Goal: Task Accomplishment & Management: Manage account settings

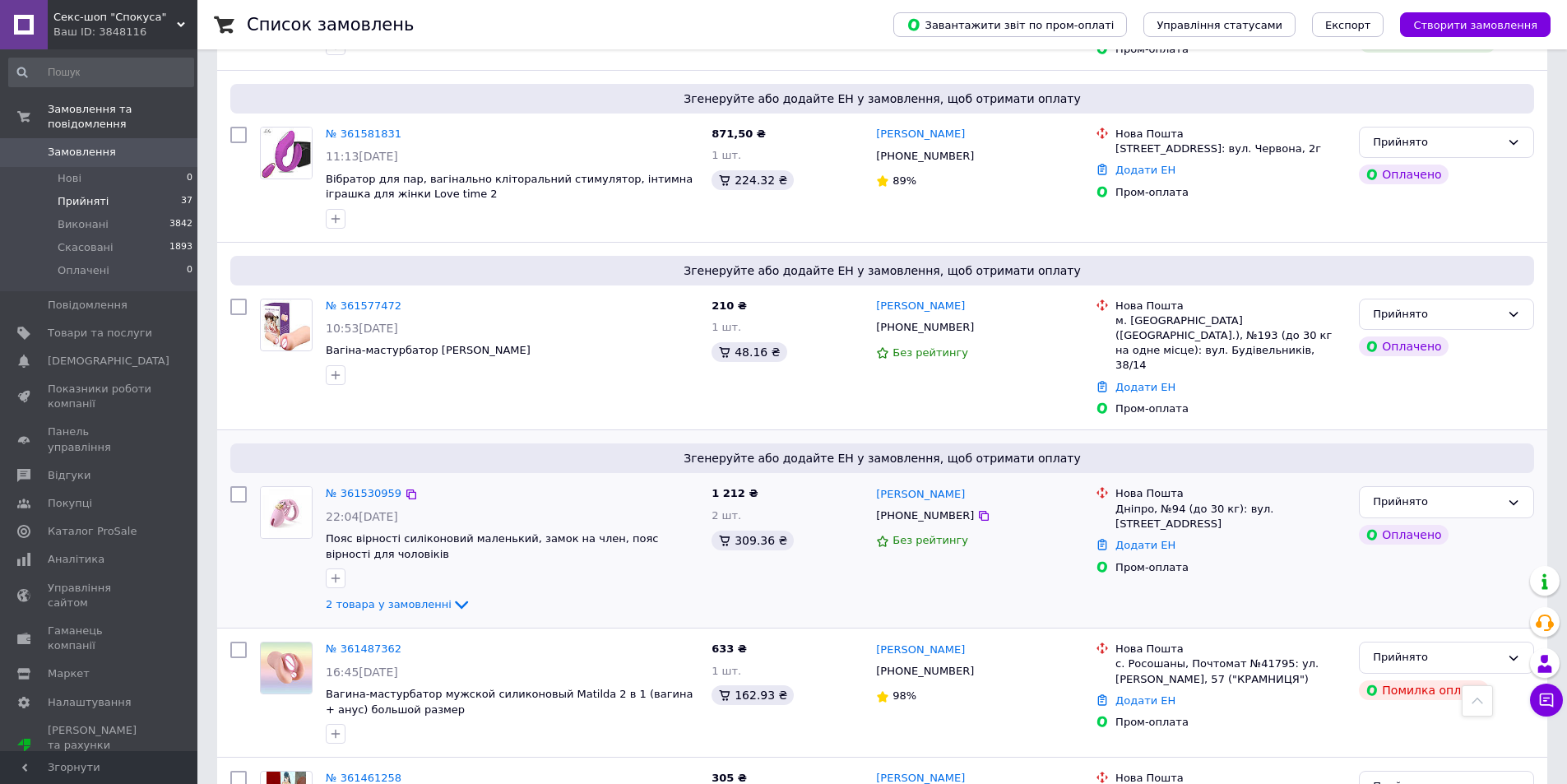
scroll to position [904, 0]
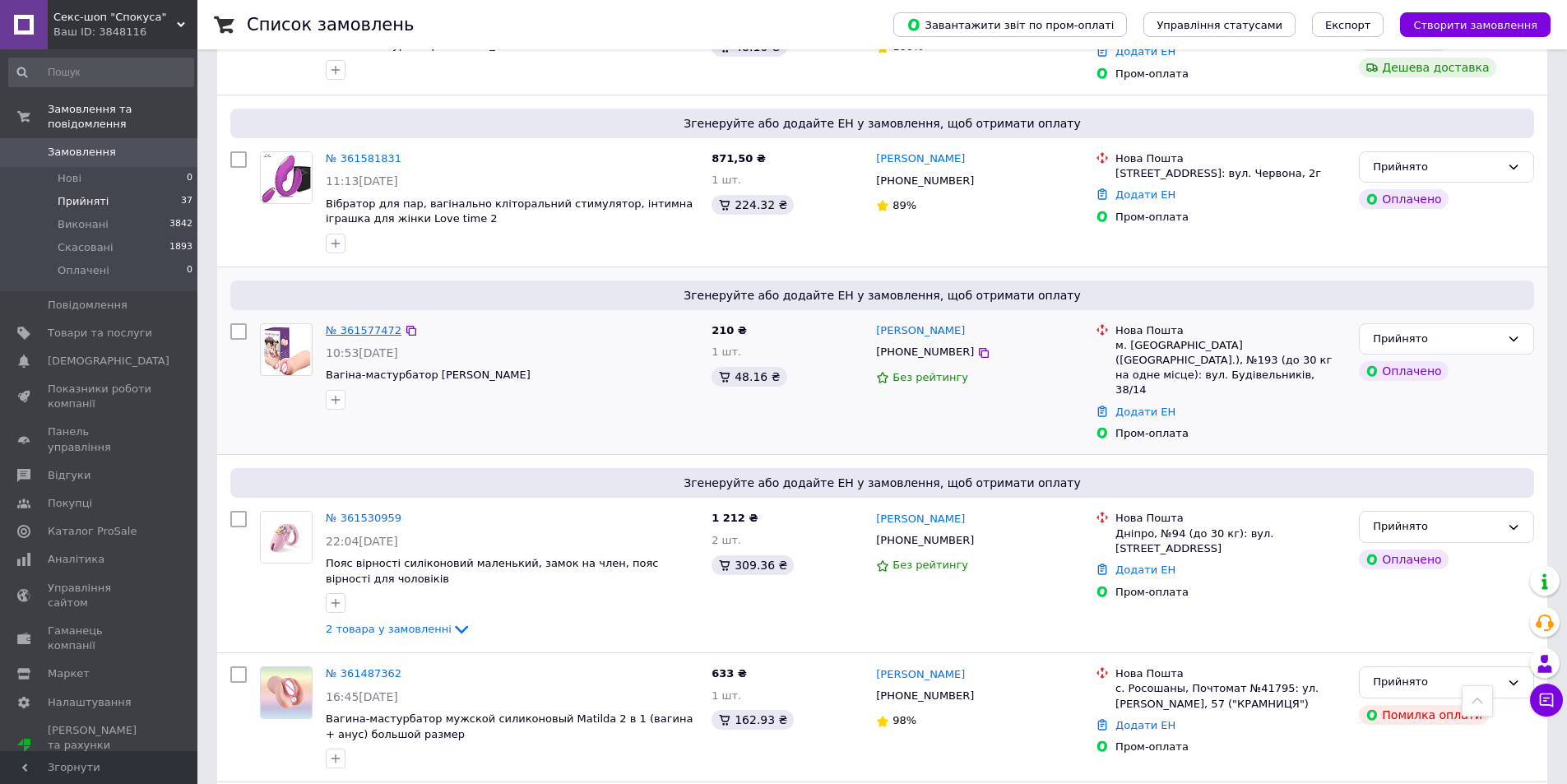
click at [366, 324] on link "№ 361577472" at bounding box center [364, 330] width 76 height 12
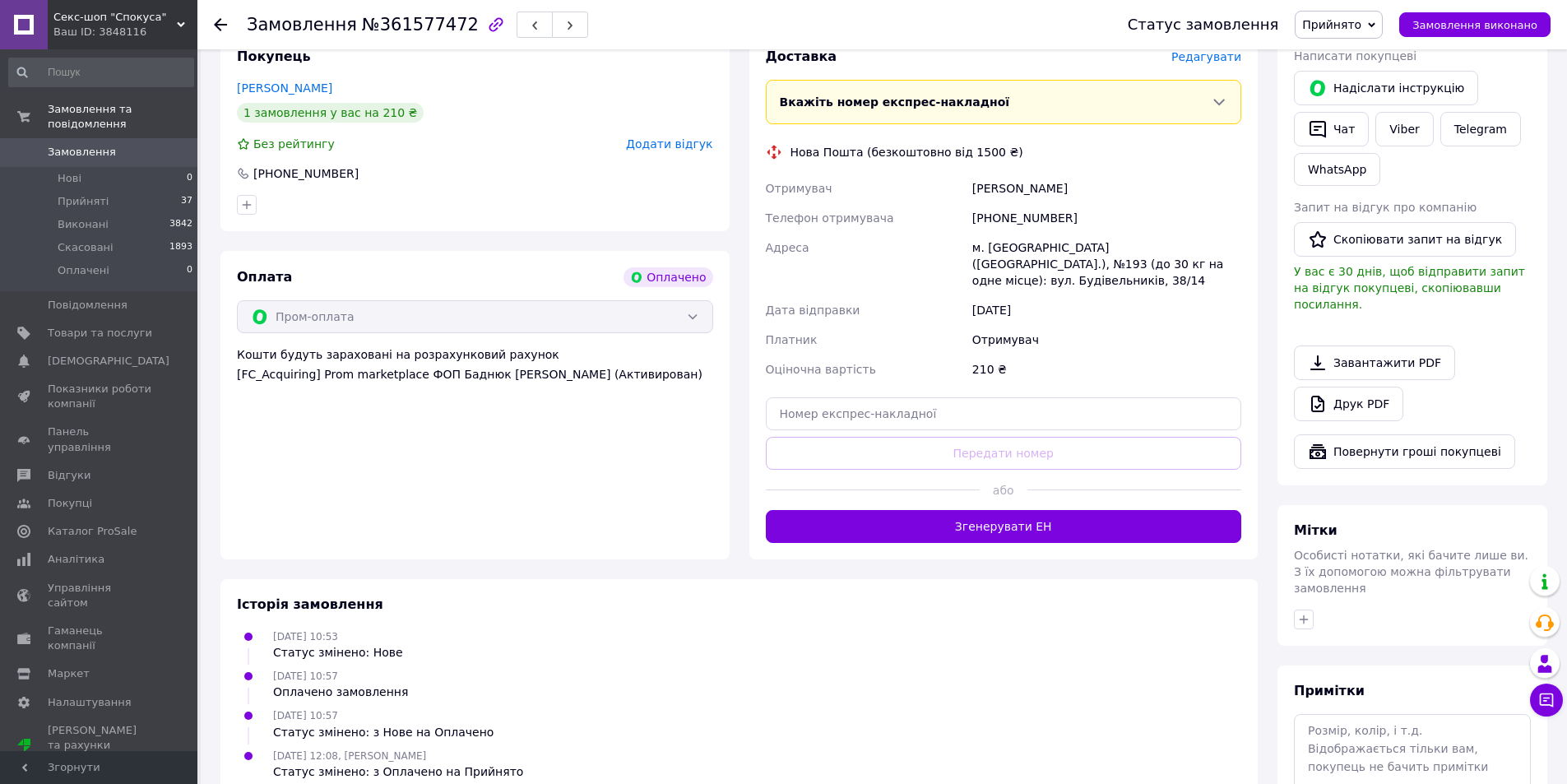
scroll to position [420, 0]
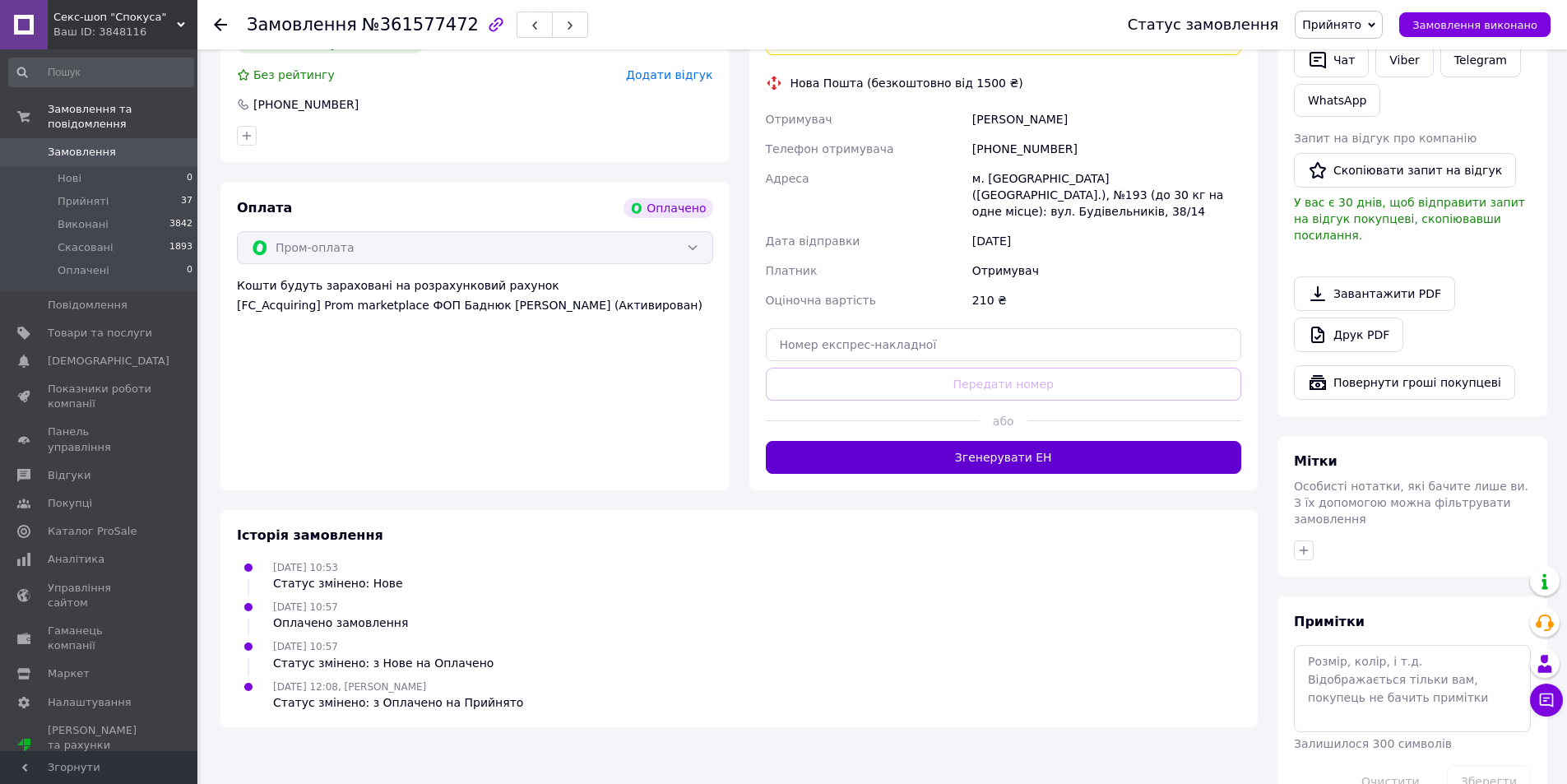
click at [1018, 441] on button "Згенерувати ЕН" at bounding box center [1005, 458] width 477 height 33
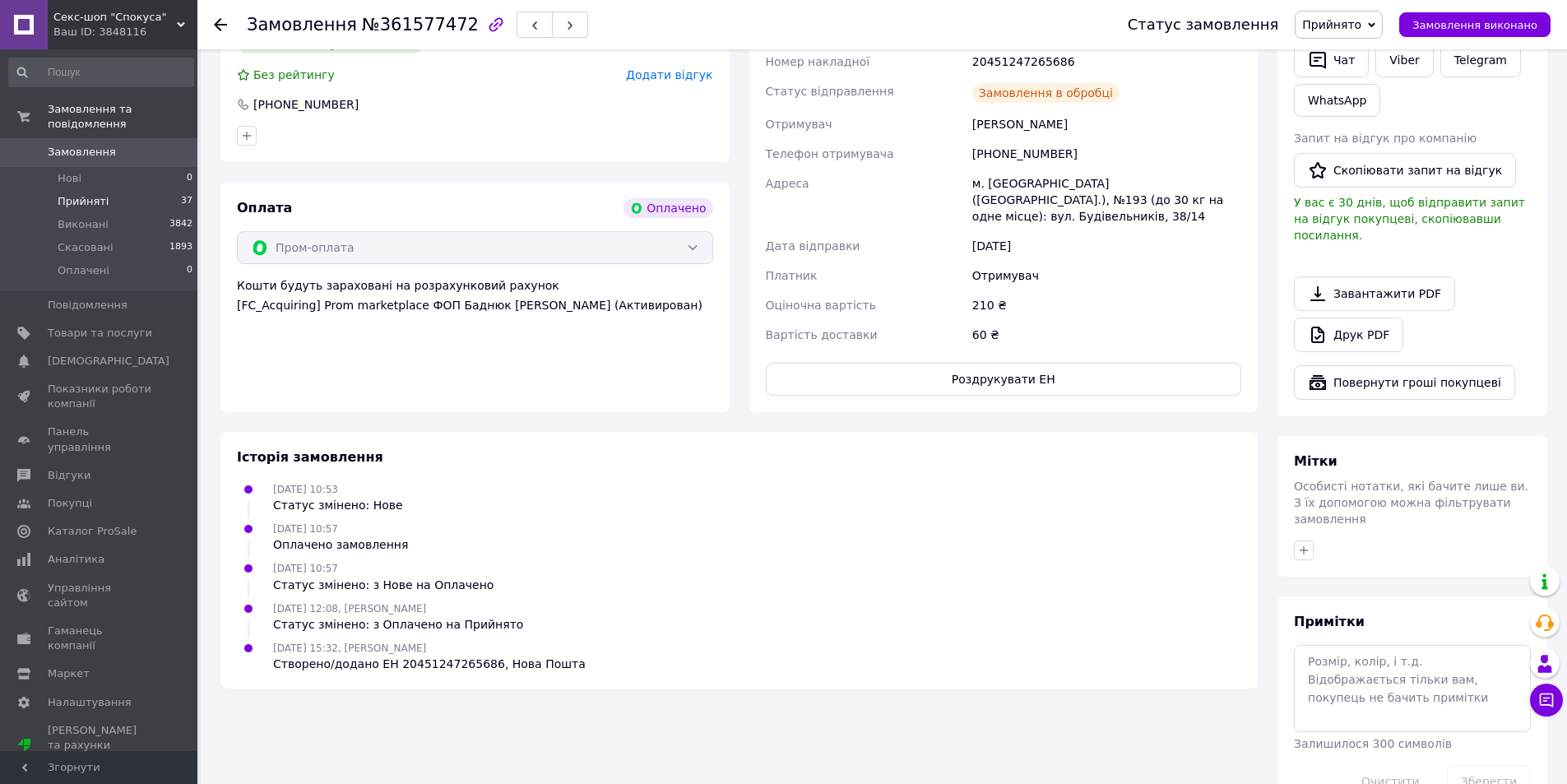
click at [80, 194] on span "Прийняті" at bounding box center [83, 201] width 51 height 15
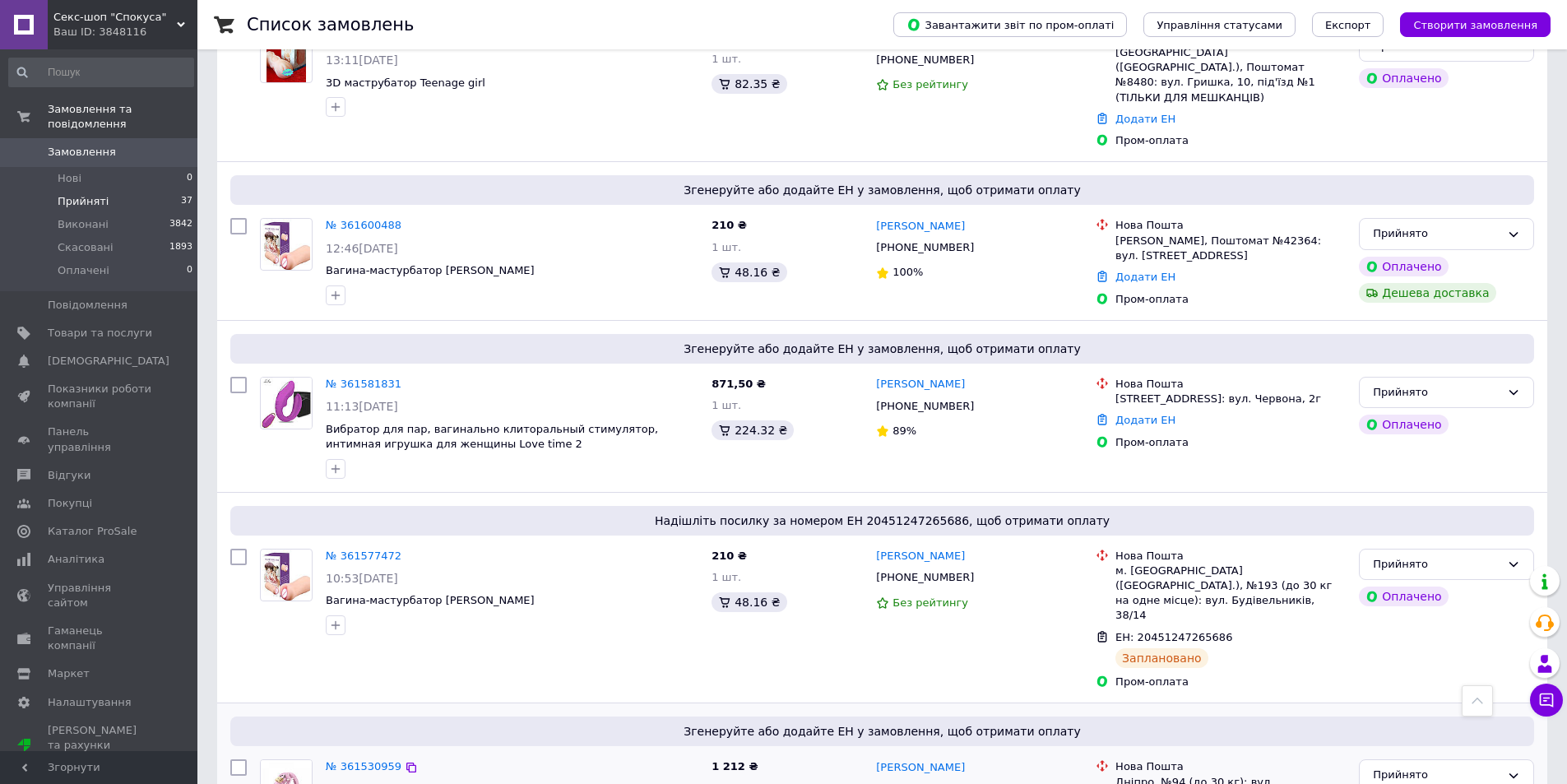
scroll to position [822, 0]
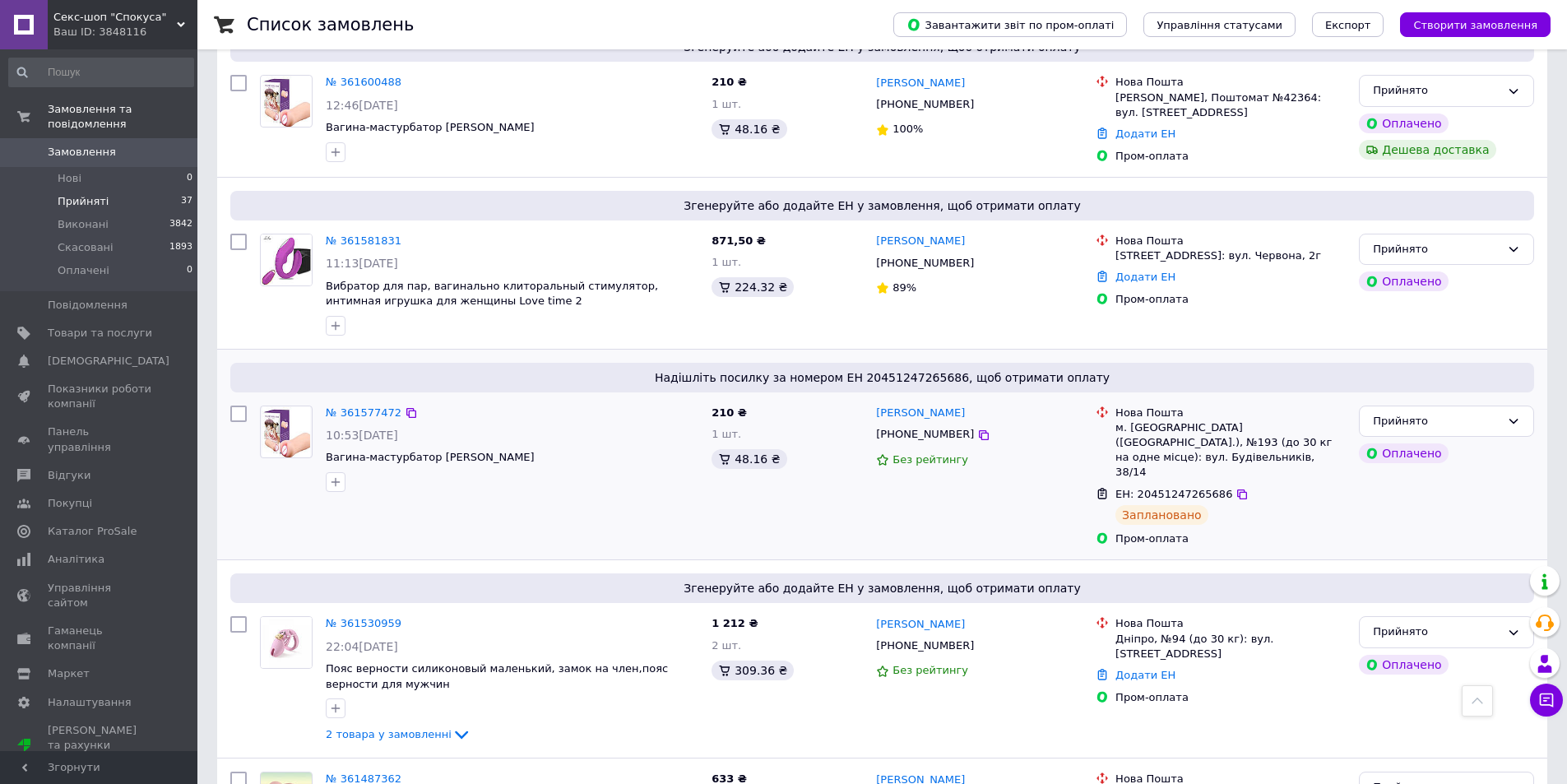
drag, startPoint x: 995, startPoint y: 364, endPoint x: 874, endPoint y: 365, distance: 121.0
click at [874, 404] on div "[PERSON_NAME]" at bounding box center [979, 413] width 209 height 19
copy link "[PERSON_NAME]"
drag, startPoint x: 501, startPoint y: 408, endPoint x: 322, endPoint y: 416, distance: 179.2
click at [322, 416] on div "№ 361577472 10:53, 12.09.2025 Вагина-мастурбатор Polly вагина" at bounding box center [512, 448] width 386 height 100
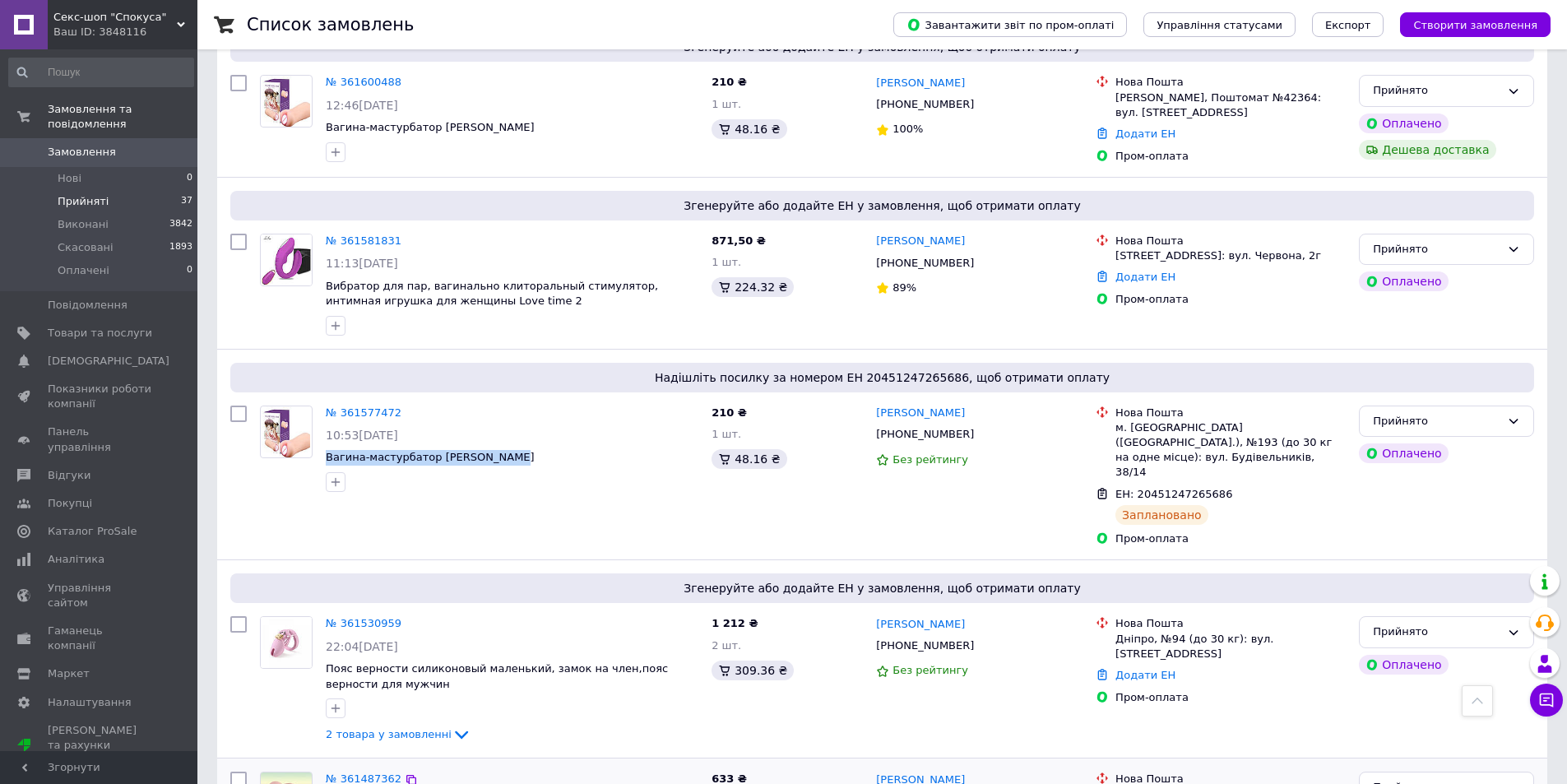
copy span "Вагина-мастурбатор Polly вагина"
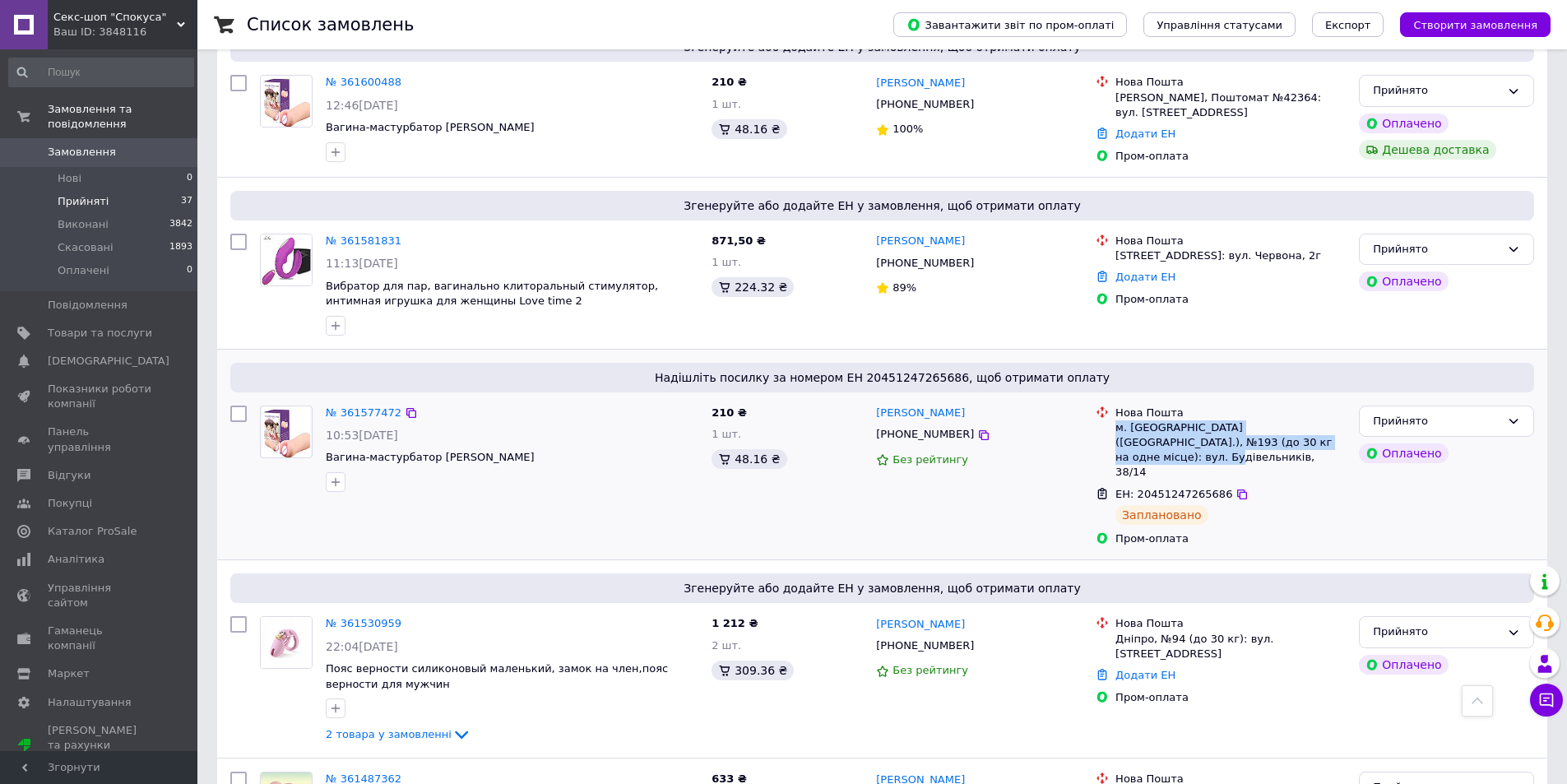
drag, startPoint x: 1281, startPoint y: 397, endPoint x: 1119, endPoint y: 382, distance: 162.7
click at [1119, 420] on div "м. [GEOGRAPHIC_DATA] ([GEOGRAPHIC_DATA].), №193 (до 30 кг на одне місце): вул. …" at bounding box center [1231, 450] width 230 height 60
copy div "м. [GEOGRAPHIC_DATA] ([GEOGRAPHIC_DATA].), №193 (до 30 кг на одне місце): вул. …"
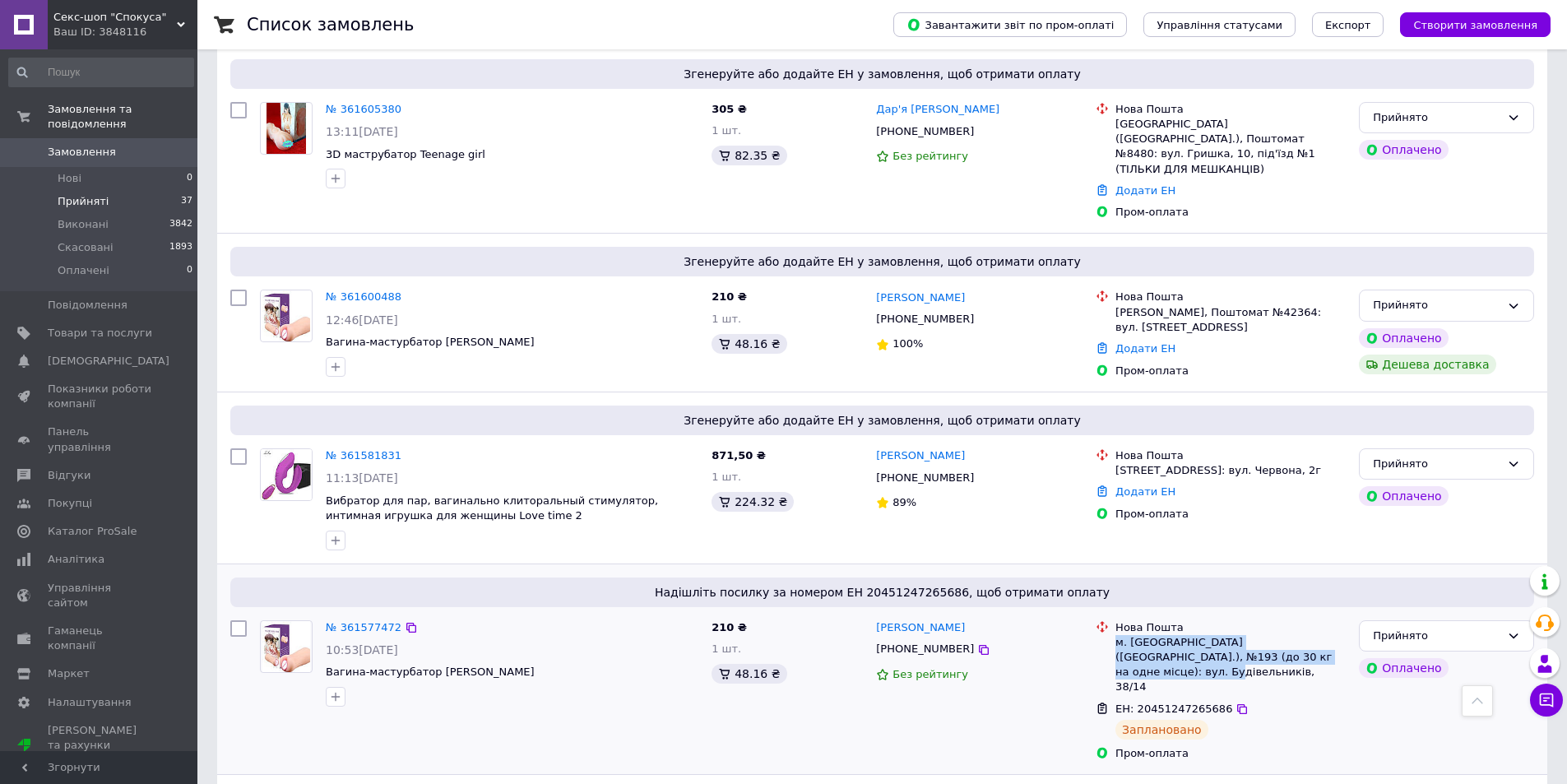
scroll to position [575, 0]
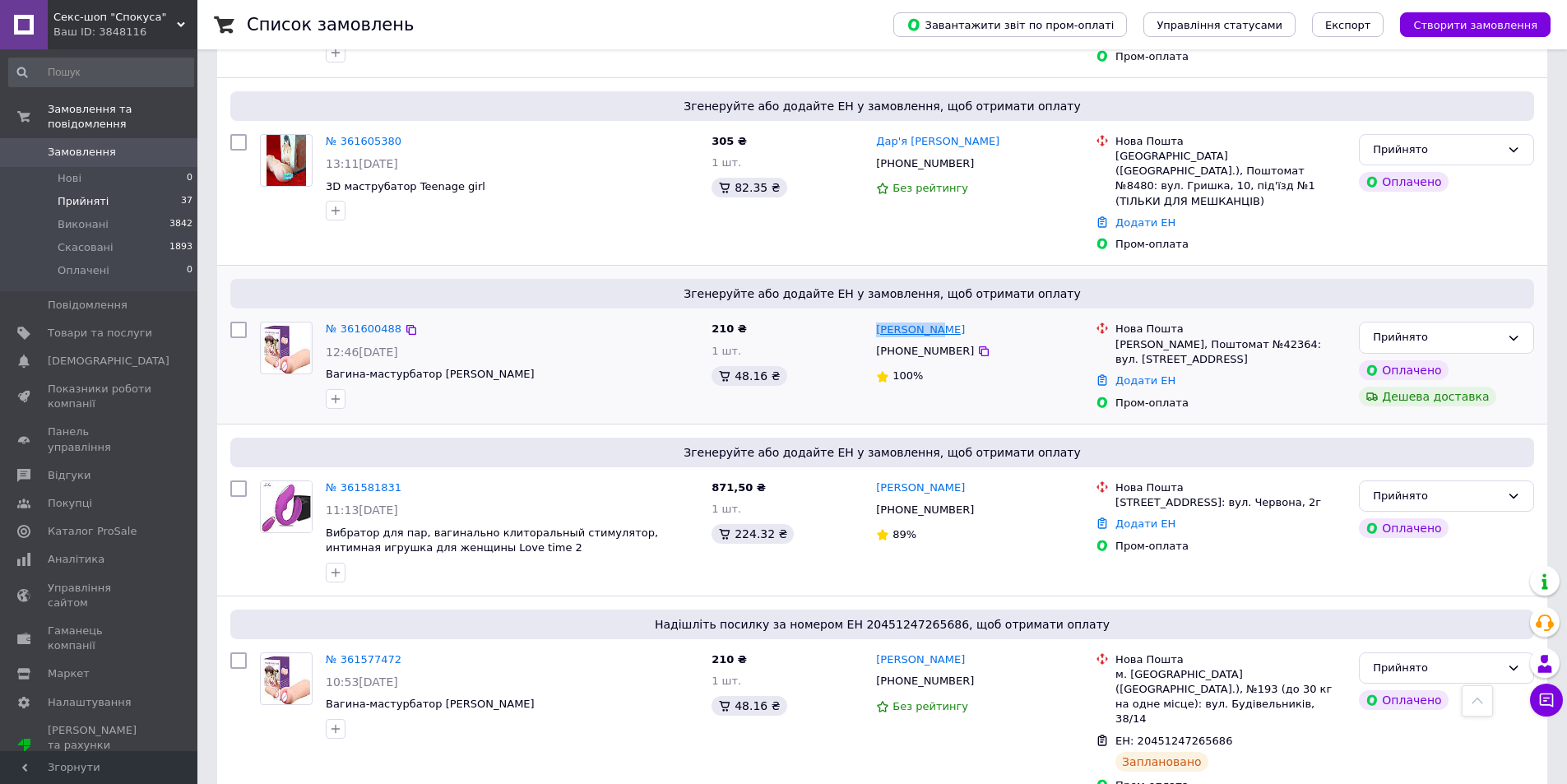
drag, startPoint x: 932, startPoint y: 283, endPoint x: 876, endPoint y: 282, distance: 56.0
click at [876, 320] on div "[PERSON_NAME]" at bounding box center [979, 329] width 209 height 19
copy link "[PERSON_NAME]"
drag, startPoint x: 1317, startPoint y: 306, endPoint x: 1115, endPoint y: 300, distance: 202.1
click at [1115, 322] on div "Нова Пошта Яготин, Поштомат №42364: вул. Переяславська, 14, біля відділення №1" at bounding box center [1231, 344] width 237 height 45
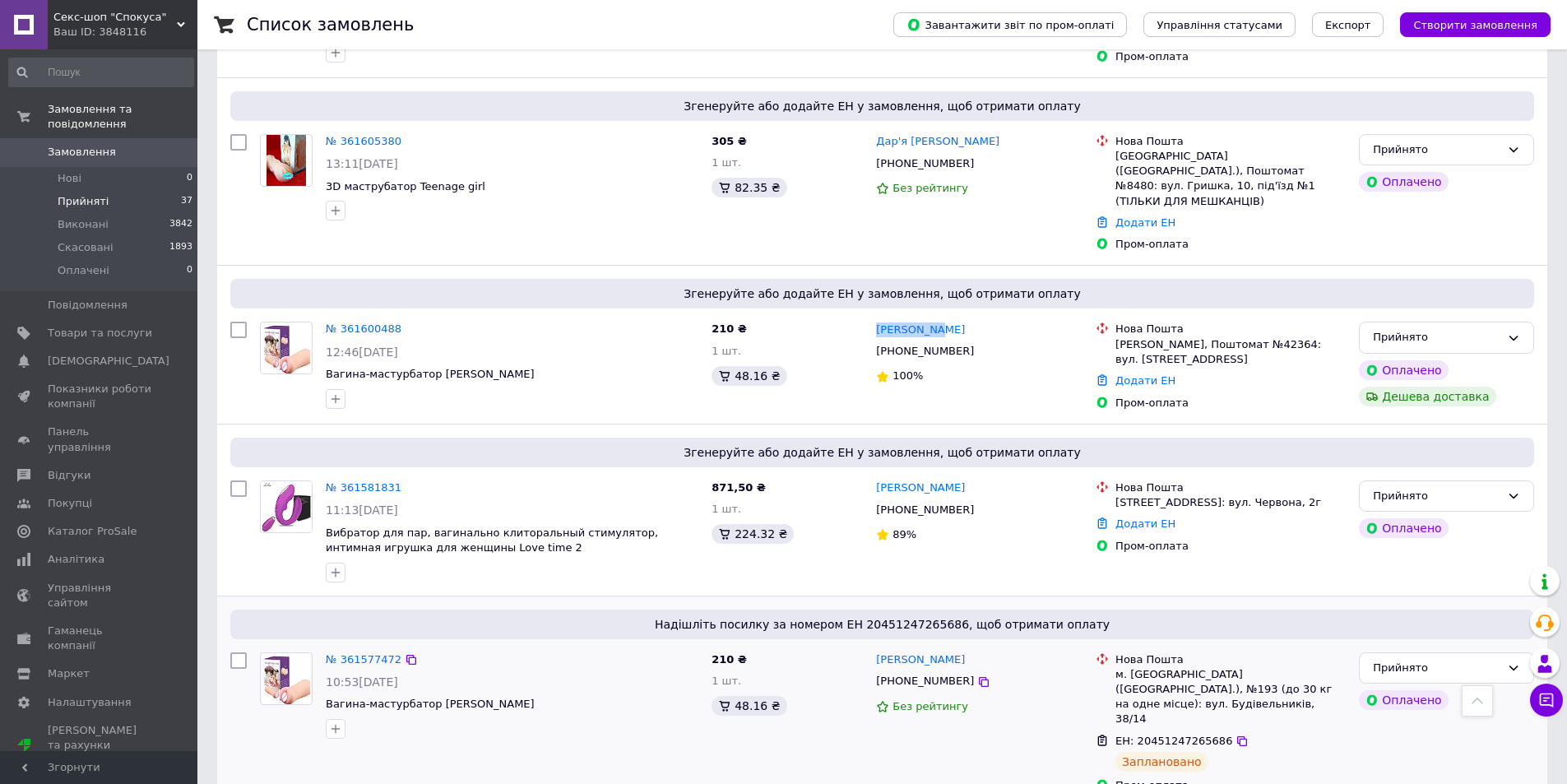
copy div "[PERSON_NAME], Поштомат №42364: вул. [STREET_ADDRESS]"
click at [359, 322] on link "№ 361600488" at bounding box center [364, 328] width 76 height 12
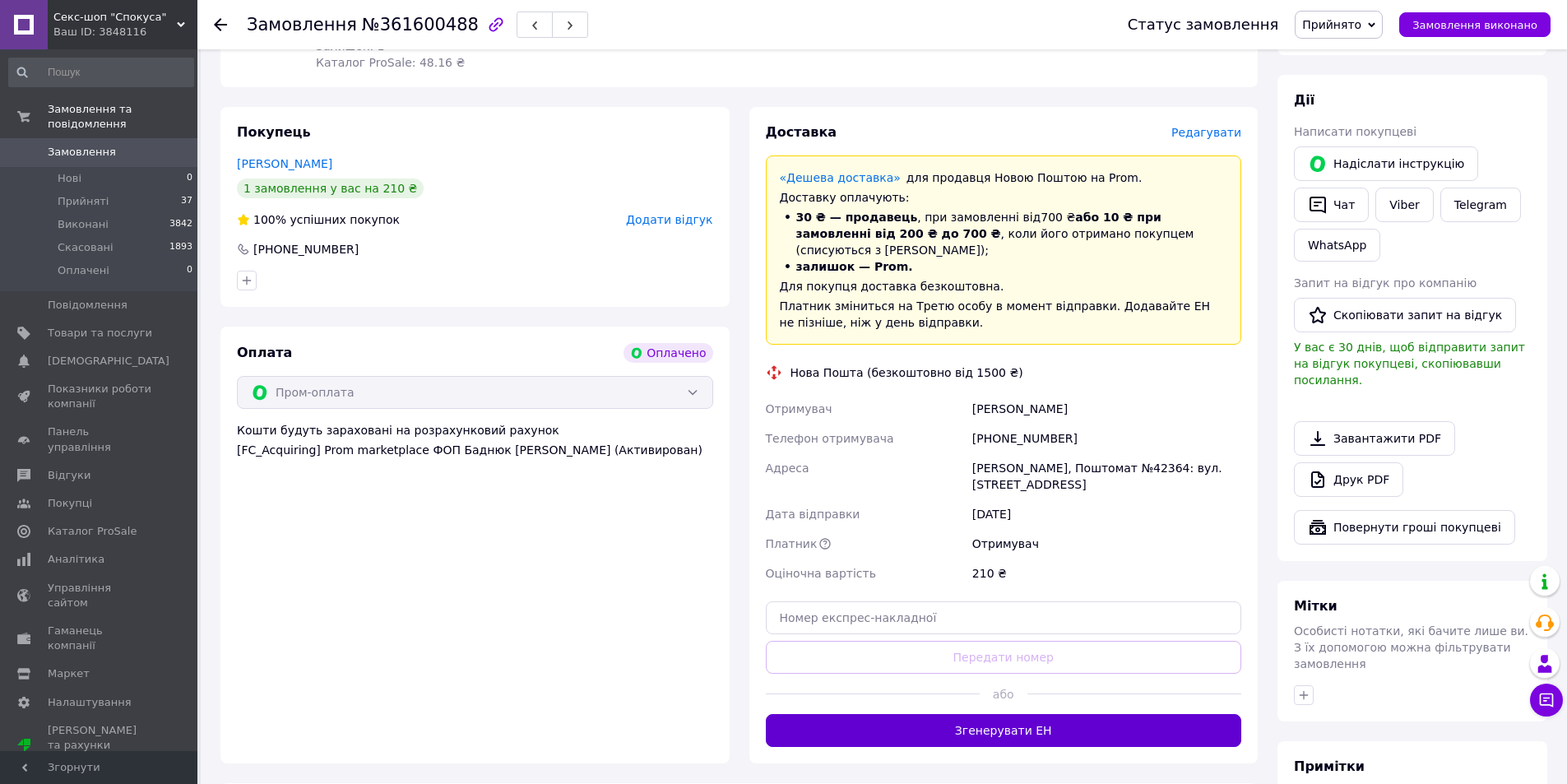
scroll to position [411, 0]
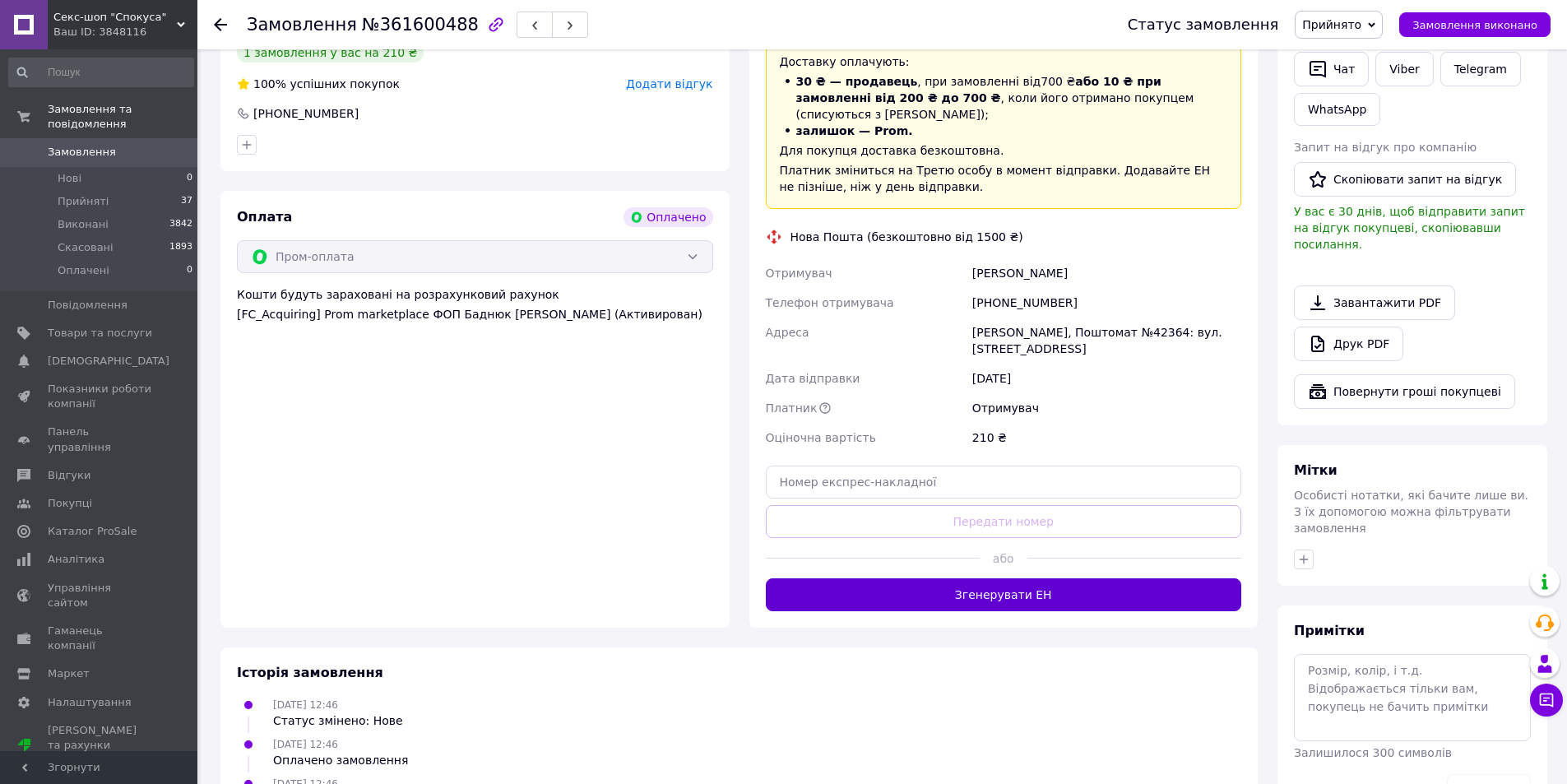
click at [1033, 578] on button "Згенерувати ЕН" at bounding box center [1005, 594] width 477 height 33
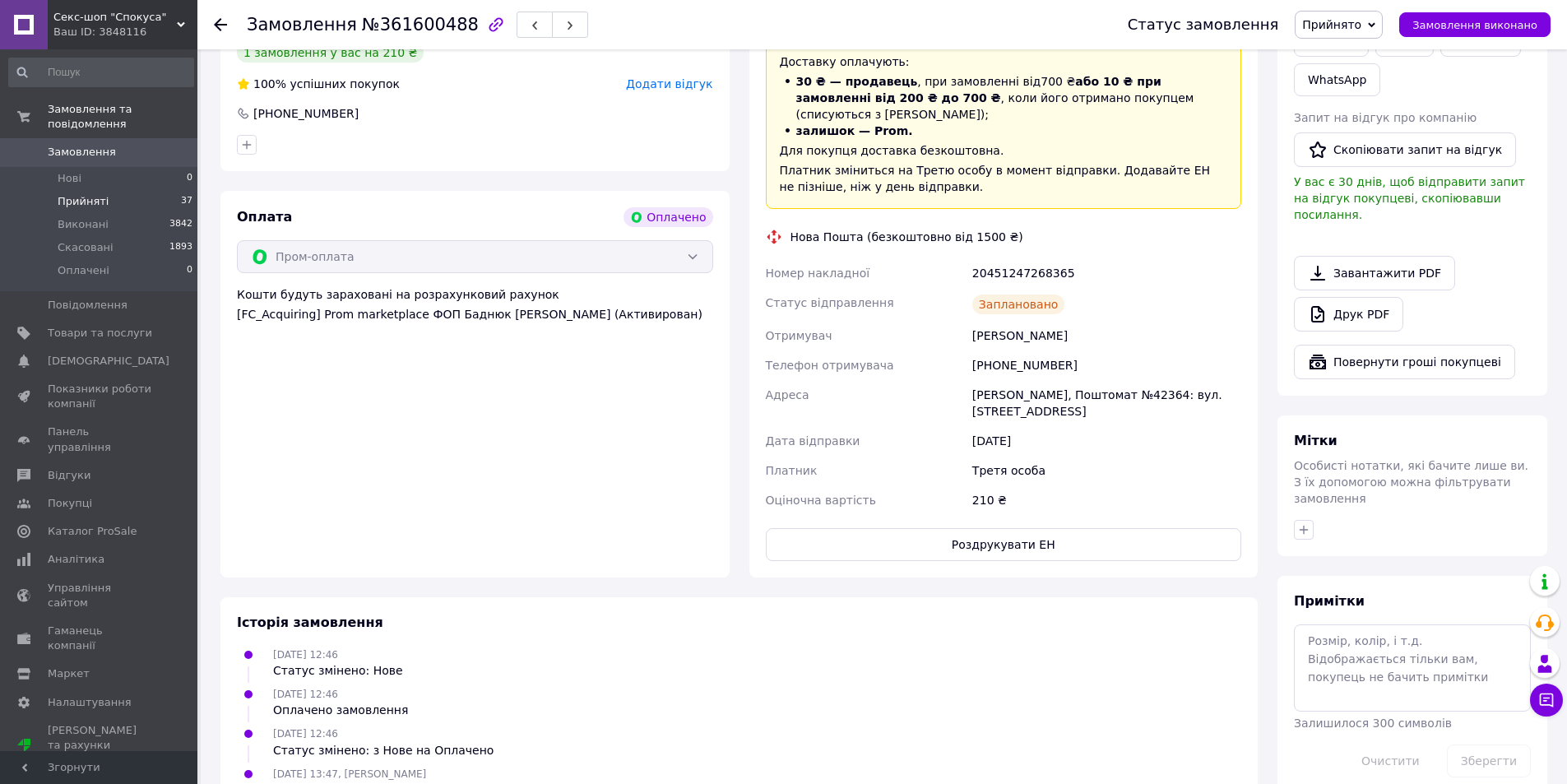
click at [116, 190] on li "Прийняті 37" at bounding box center [101, 201] width 202 height 23
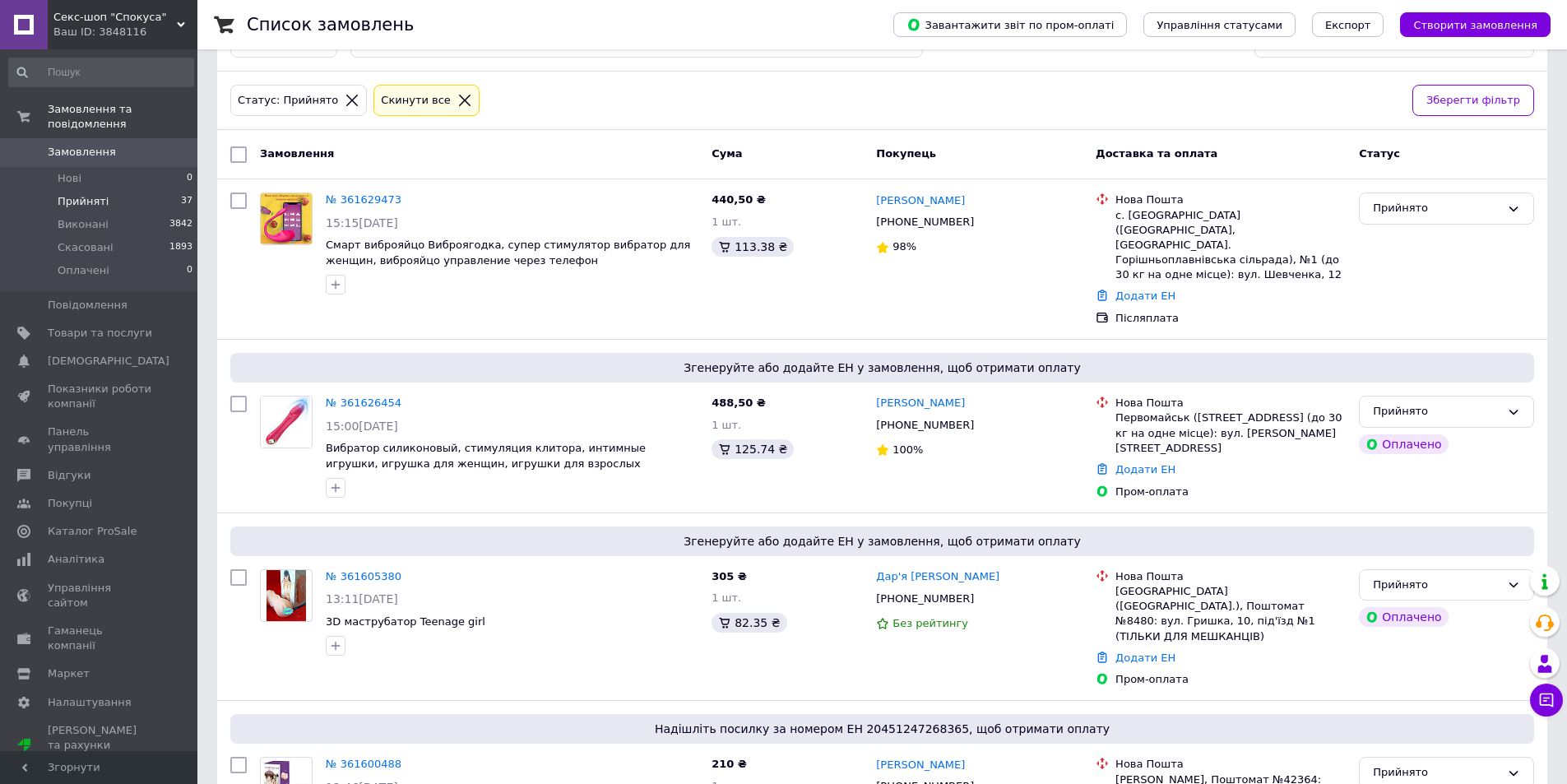
scroll to position [329, 0]
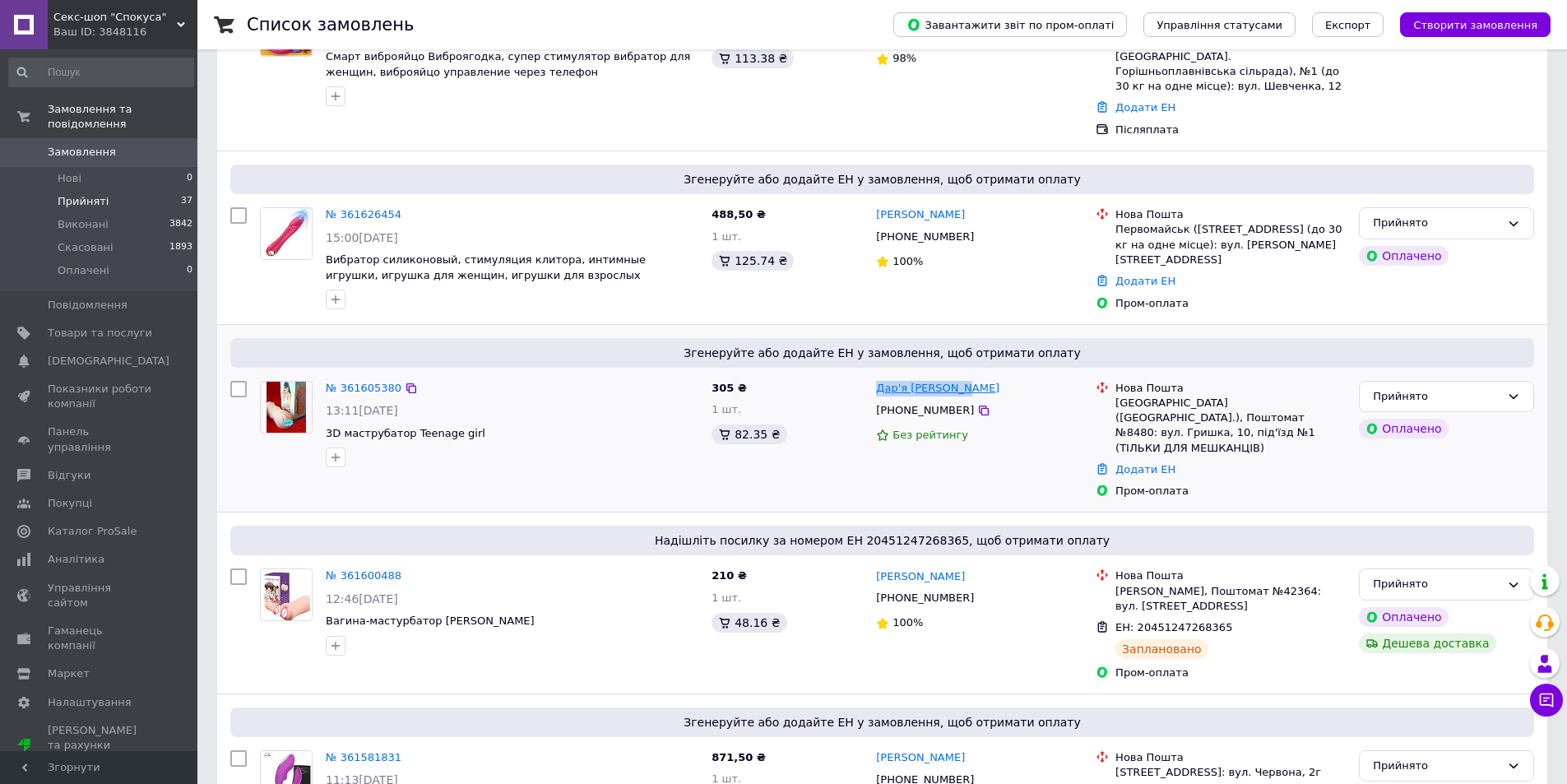
drag, startPoint x: 969, startPoint y: 358, endPoint x: 877, endPoint y: 356, distance: 92.0
click at [877, 379] on div "Дар'я [PERSON_NAME]" at bounding box center [979, 388] width 209 height 19
copy link "Дар'я [PERSON_NAME]"
drag, startPoint x: 1200, startPoint y: 397, endPoint x: 1118, endPoint y: 376, distance: 84.6
click at [1118, 396] on div "Київ (Київська обл.), Поштомат №8480: вул. Гришка, 10, під'їзд №1 (ТІЛЬКИ ДЛЯ М…" at bounding box center [1231, 425] width 230 height 60
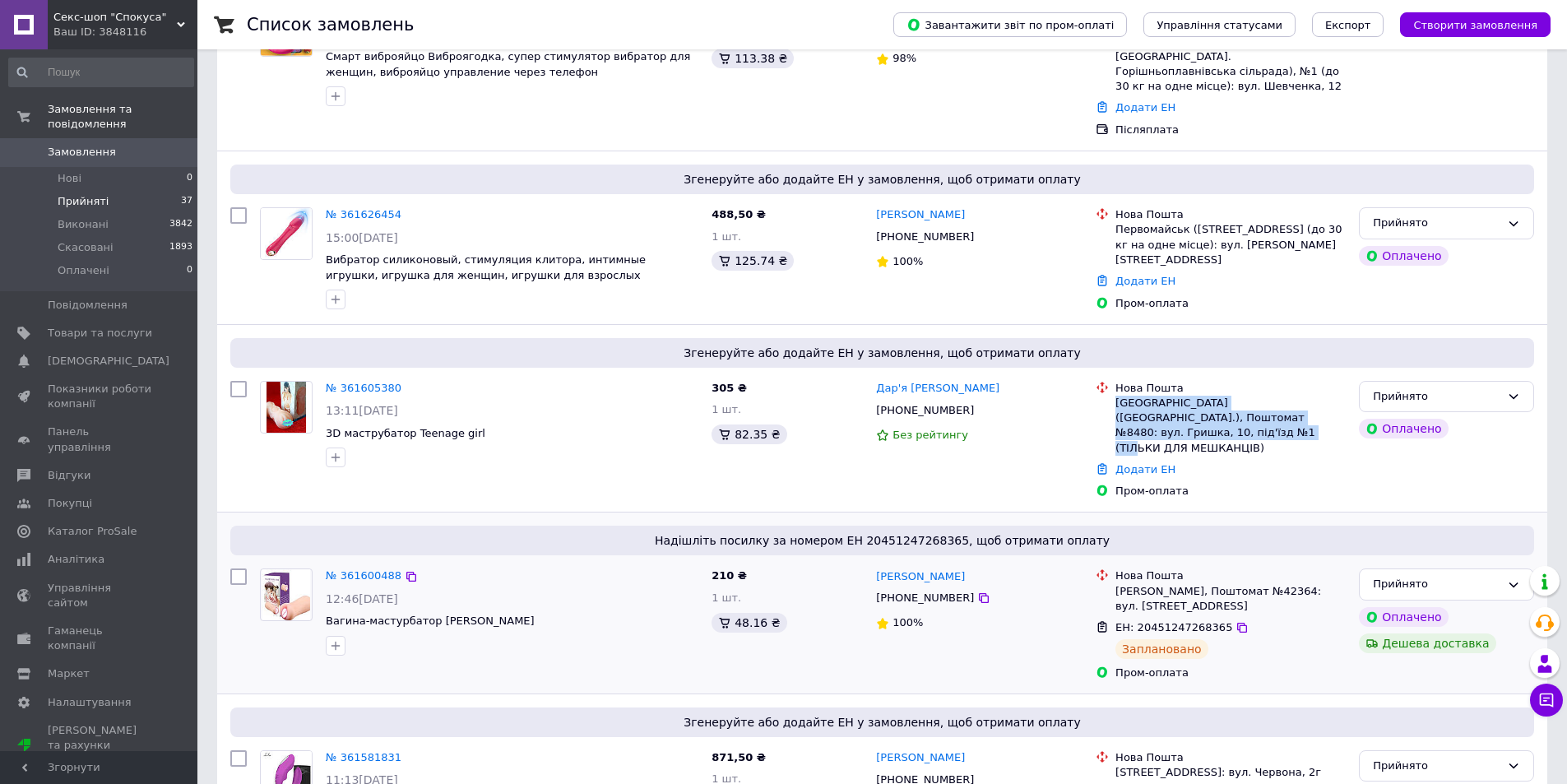
copy div "Київ (Київська обл.), Поштомат №8480: вул. Гришка, 10, під'їзд №1 (ТІЛЬКИ ДЛЯ М…"
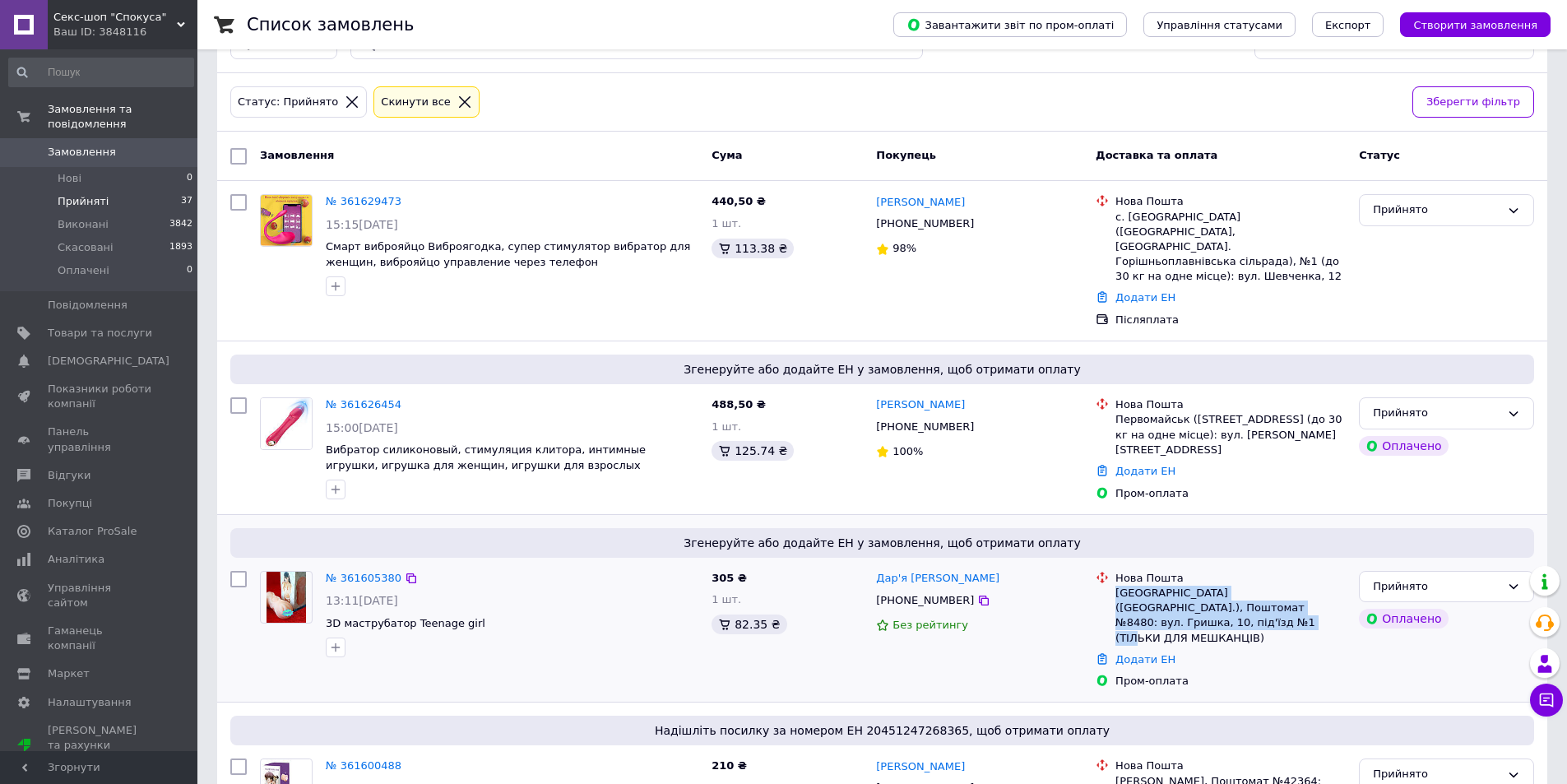
scroll to position [82, 0]
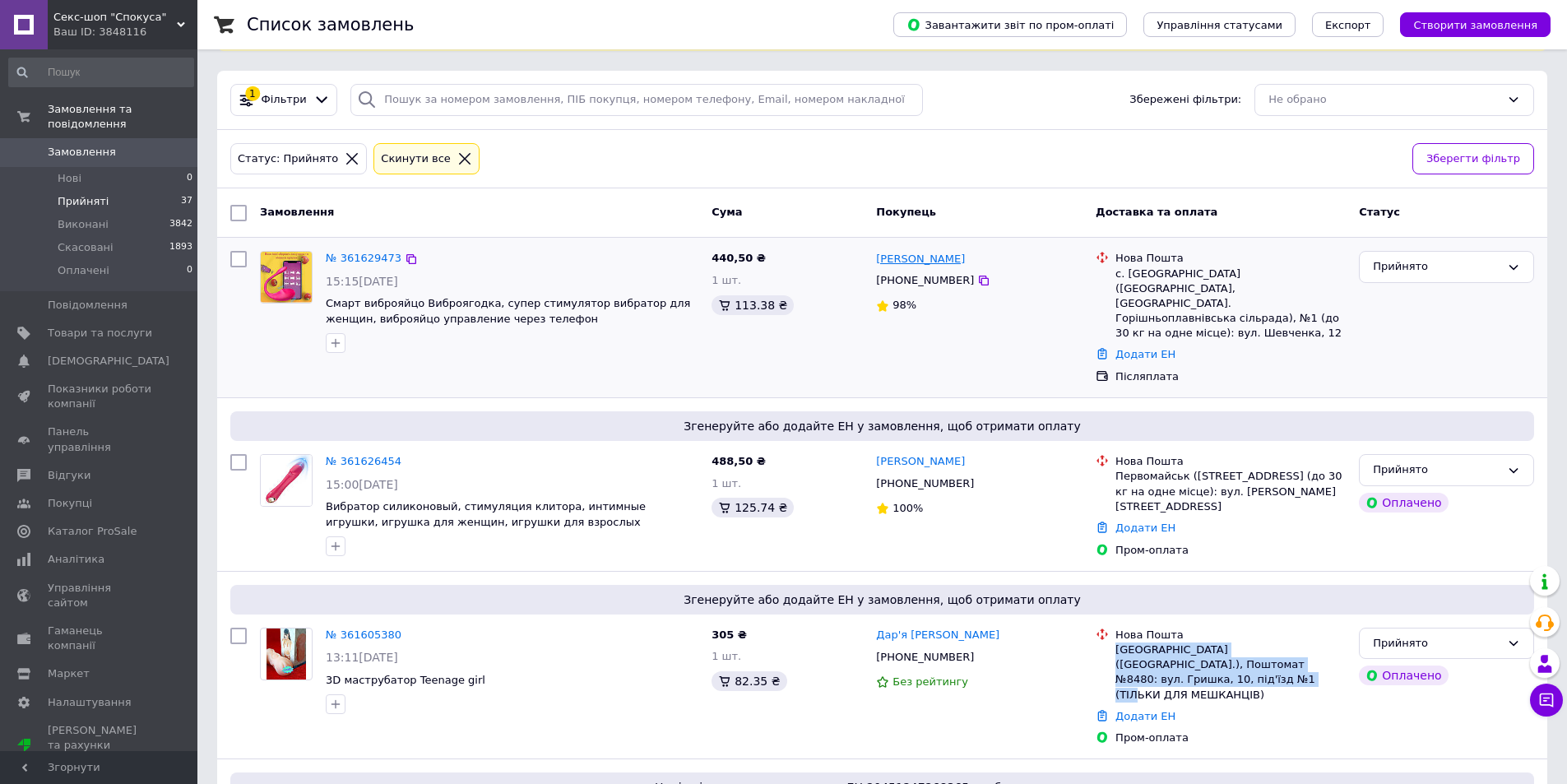
drag, startPoint x: 962, startPoint y: 256, endPoint x: 877, endPoint y: 255, distance: 85.0
click at [877, 255] on div "[PERSON_NAME]" at bounding box center [979, 258] width 209 height 19
copy link "[PERSON_NAME]"
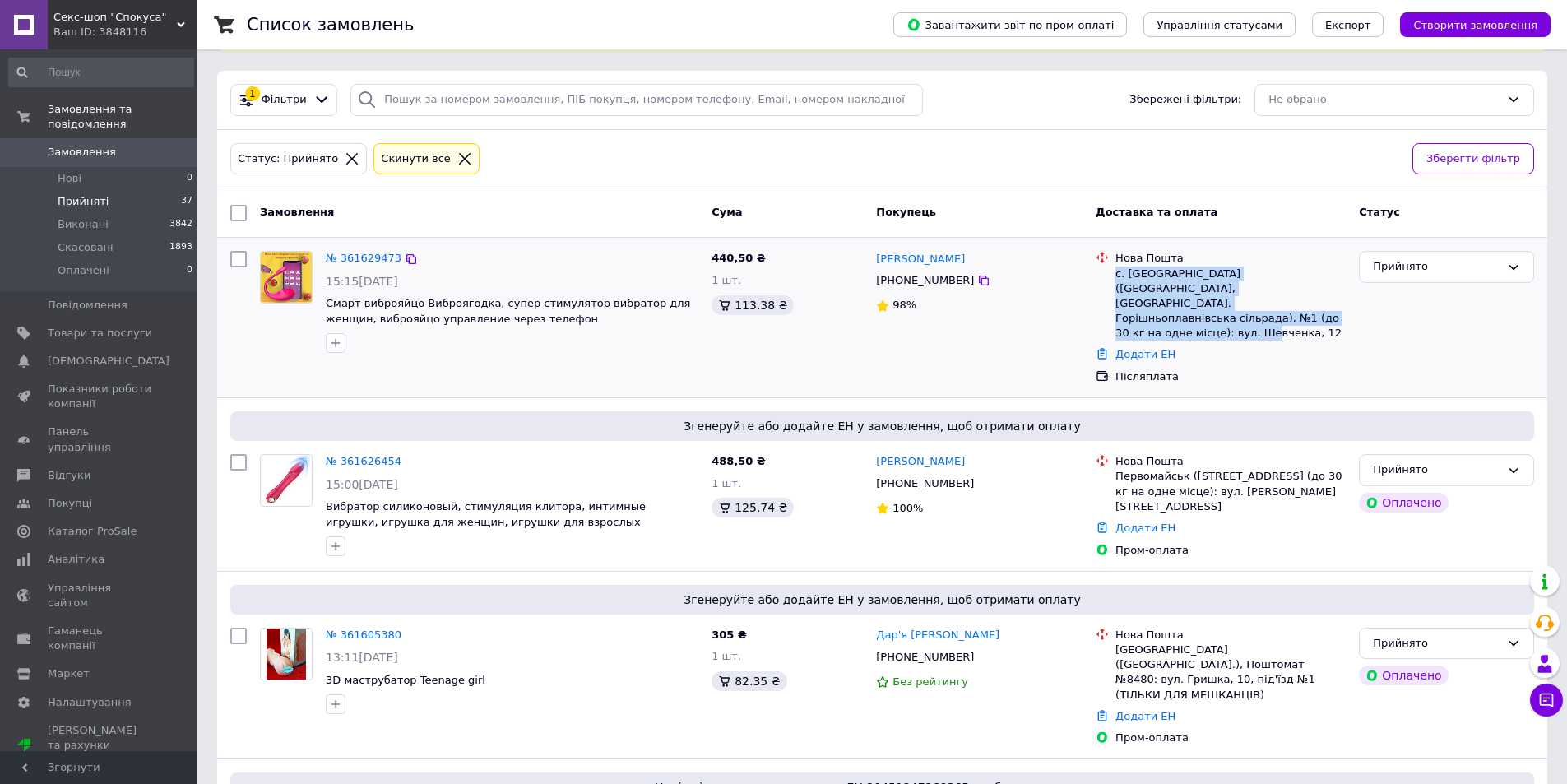
drag, startPoint x: 1296, startPoint y: 305, endPoint x: 1117, endPoint y: 276, distance: 181.3
click at [1117, 276] on div "с. [GEOGRAPHIC_DATA] ([GEOGRAPHIC_DATA], [GEOGRAPHIC_DATA]. Горішньоплавнівська…" at bounding box center [1231, 303] width 230 height 75
copy div "с. [GEOGRAPHIC_DATA] ([GEOGRAPHIC_DATA], [GEOGRAPHIC_DATA]. Горішньоплавнівська…"
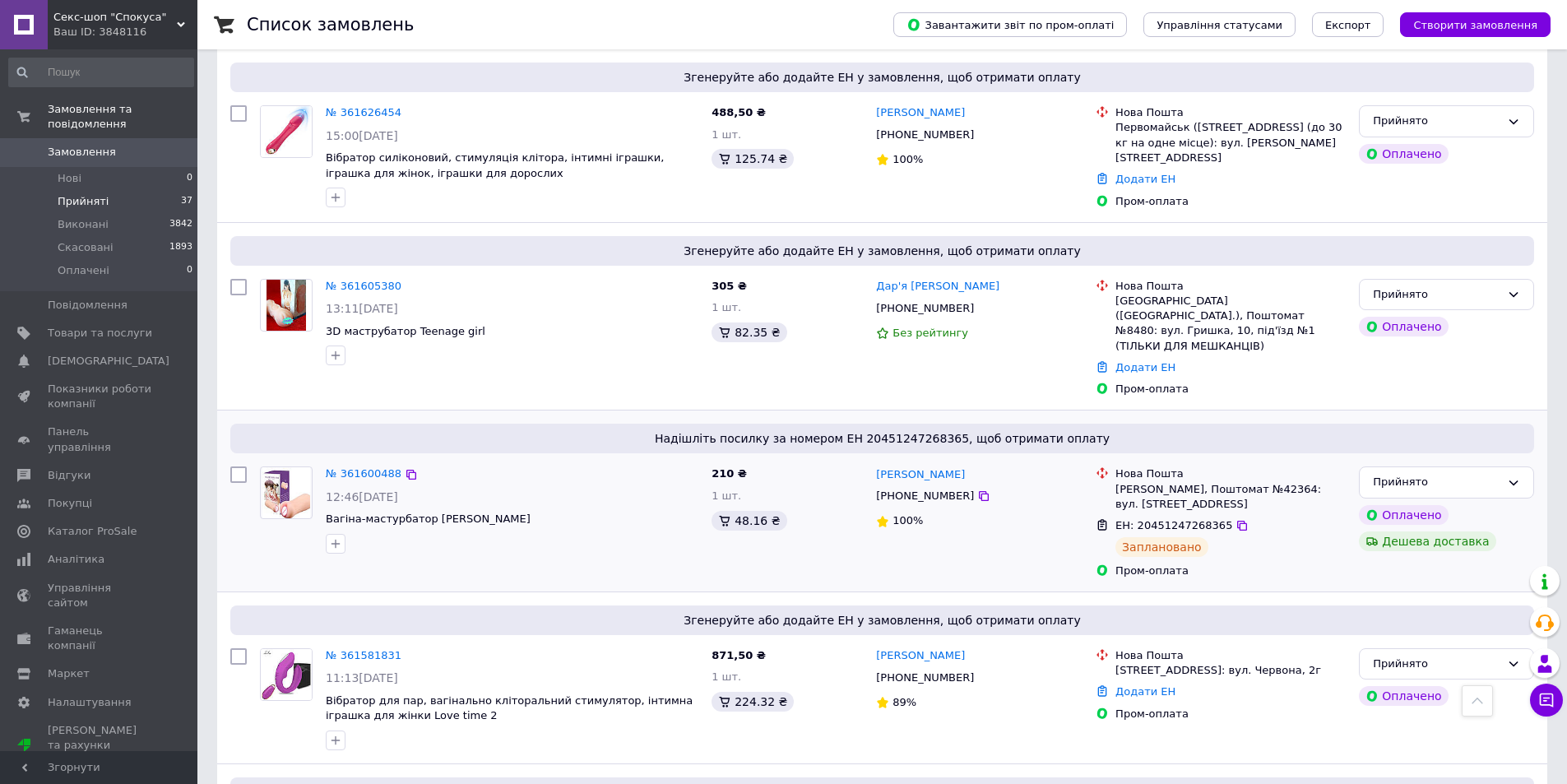
scroll to position [411, 0]
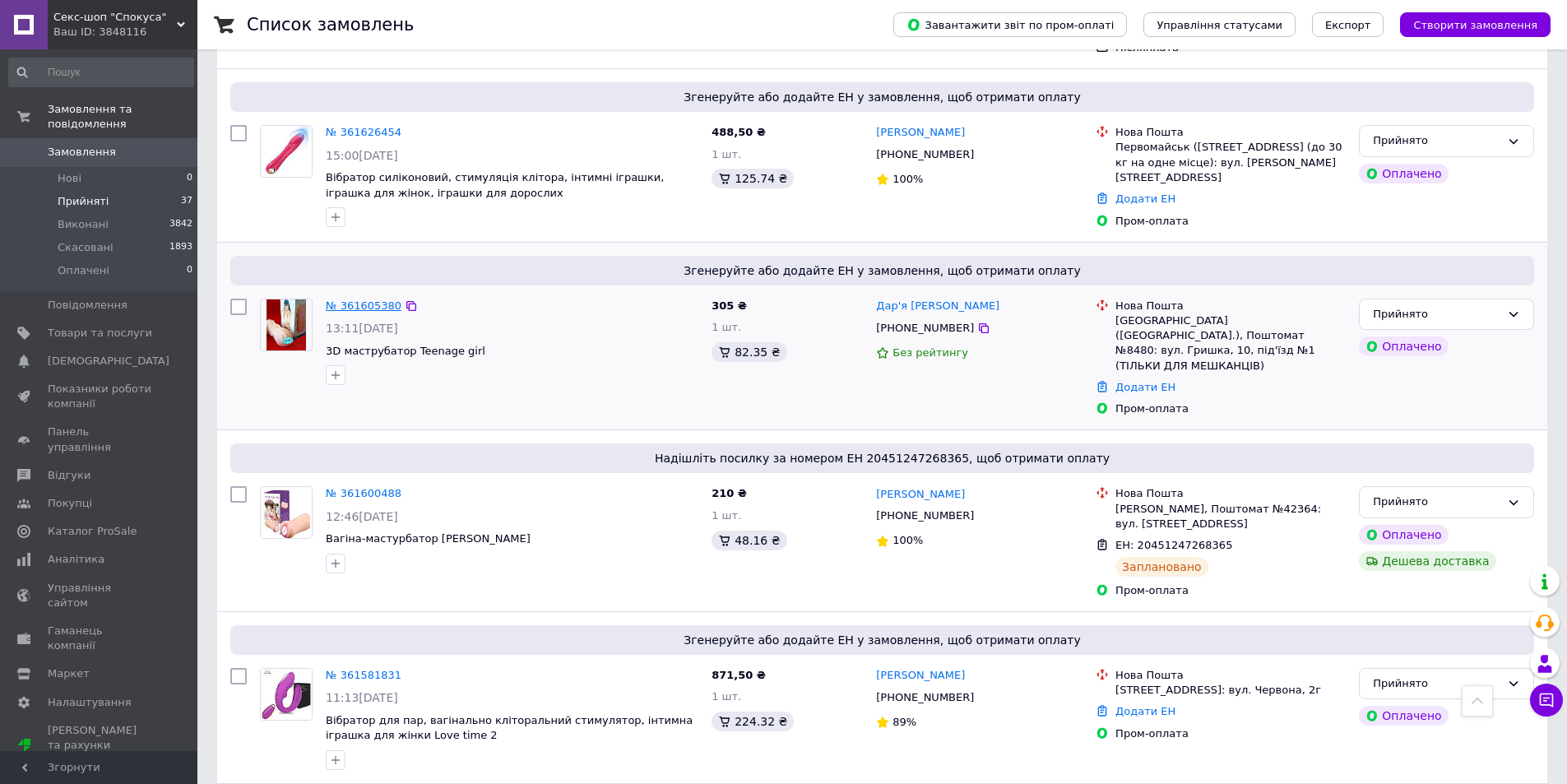
click at [361, 299] on link "№ 361605380" at bounding box center [364, 305] width 76 height 12
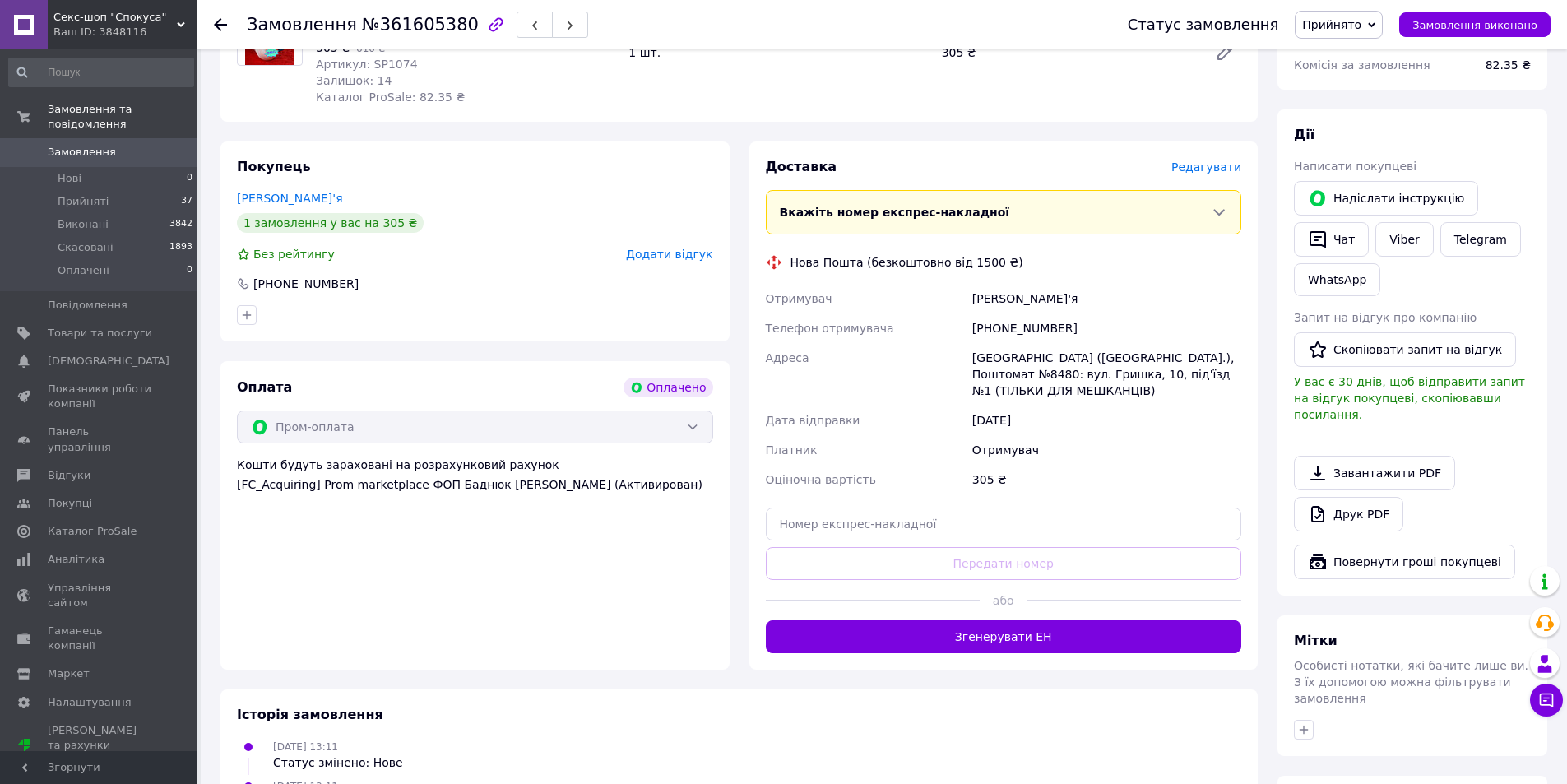
scroll to position [329, 0]
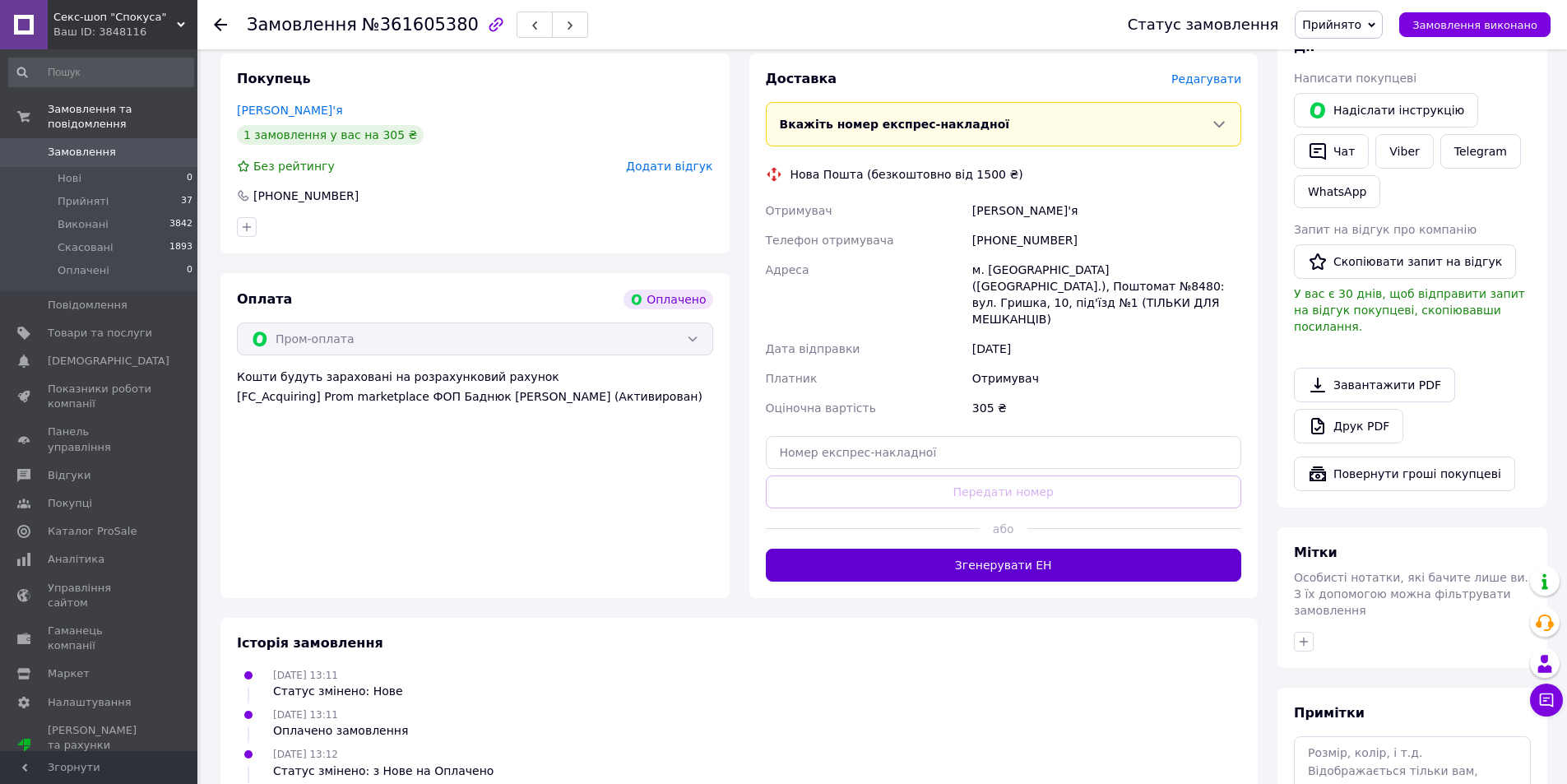
click at [999, 548] on button "Згенерувати ЕН" at bounding box center [1005, 565] width 477 height 33
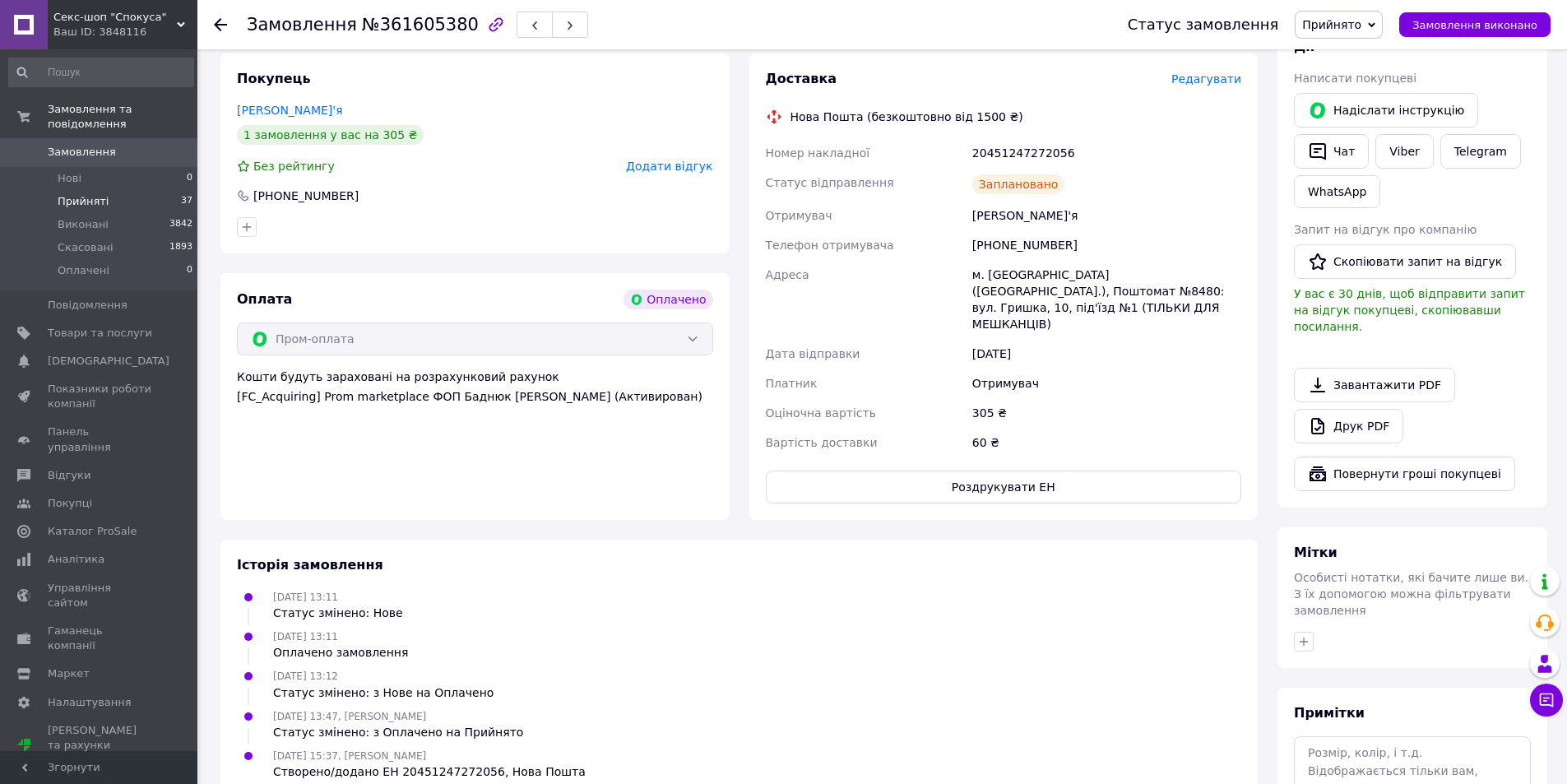
click at [86, 194] on span "Прийняті" at bounding box center [83, 201] width 51 height 15
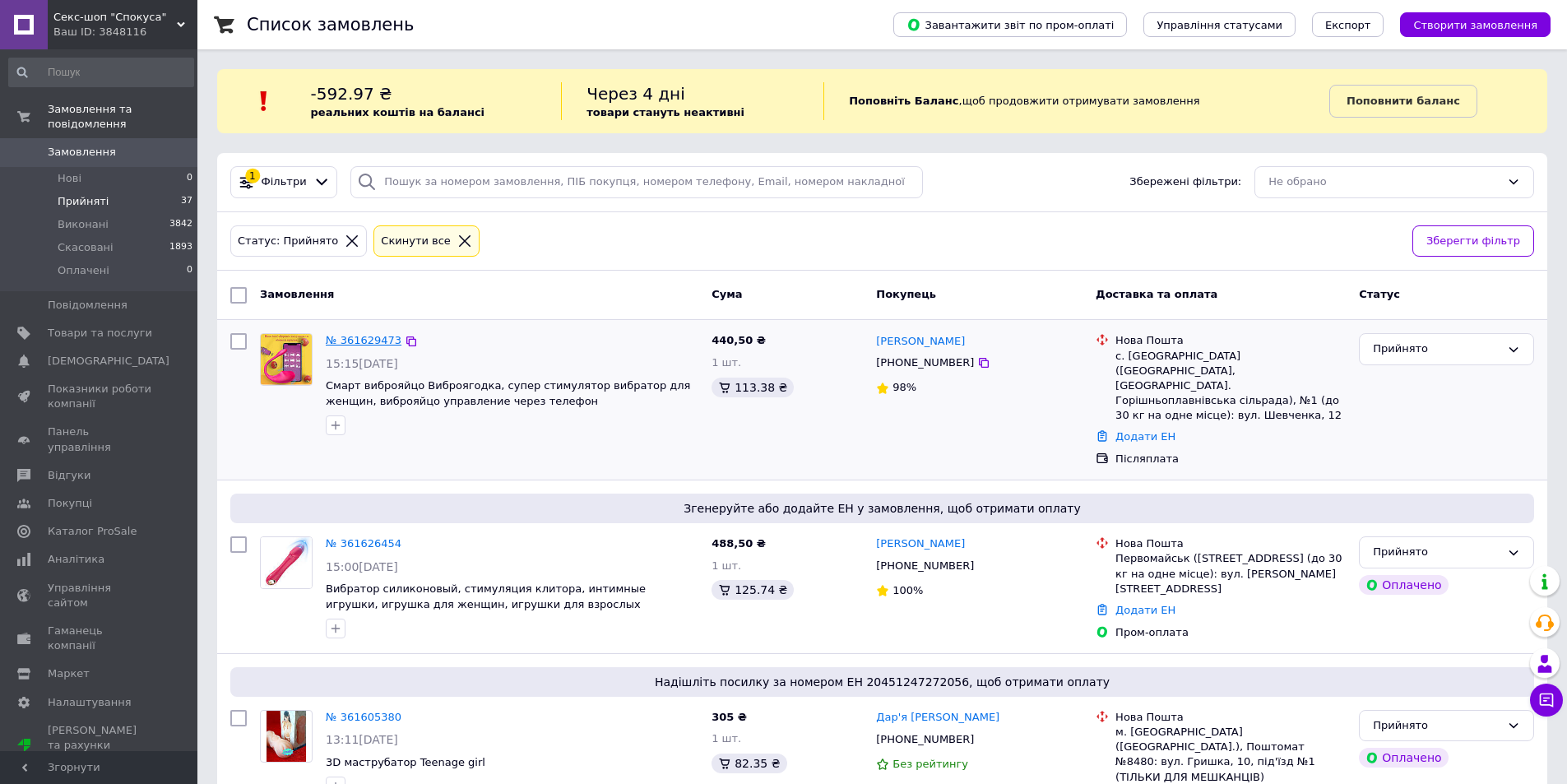
click at [376, 337] on link "№ 361629473" at bounding box center [364, 340] width 76 height 12
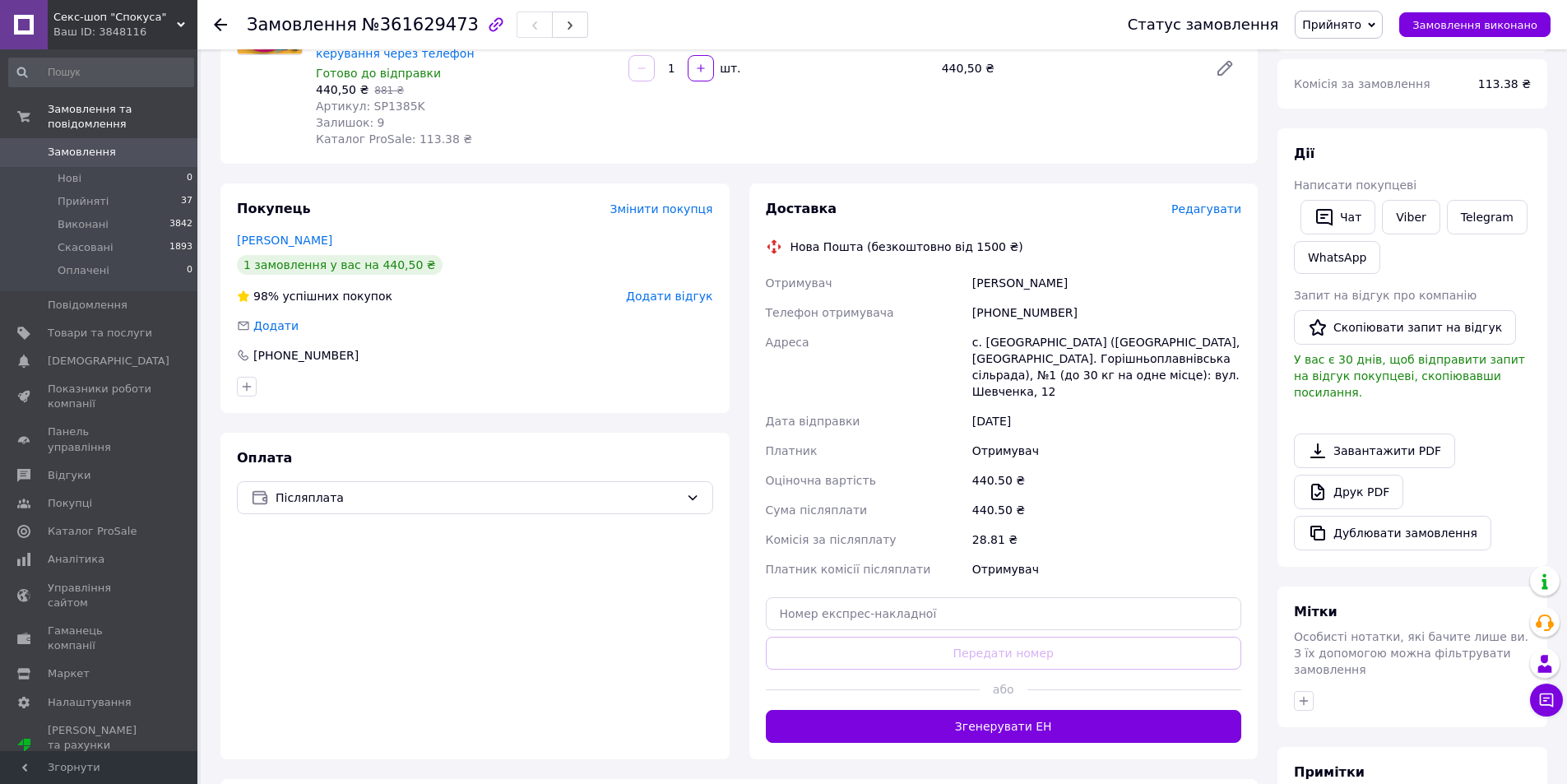
scroll to position [369, 0]
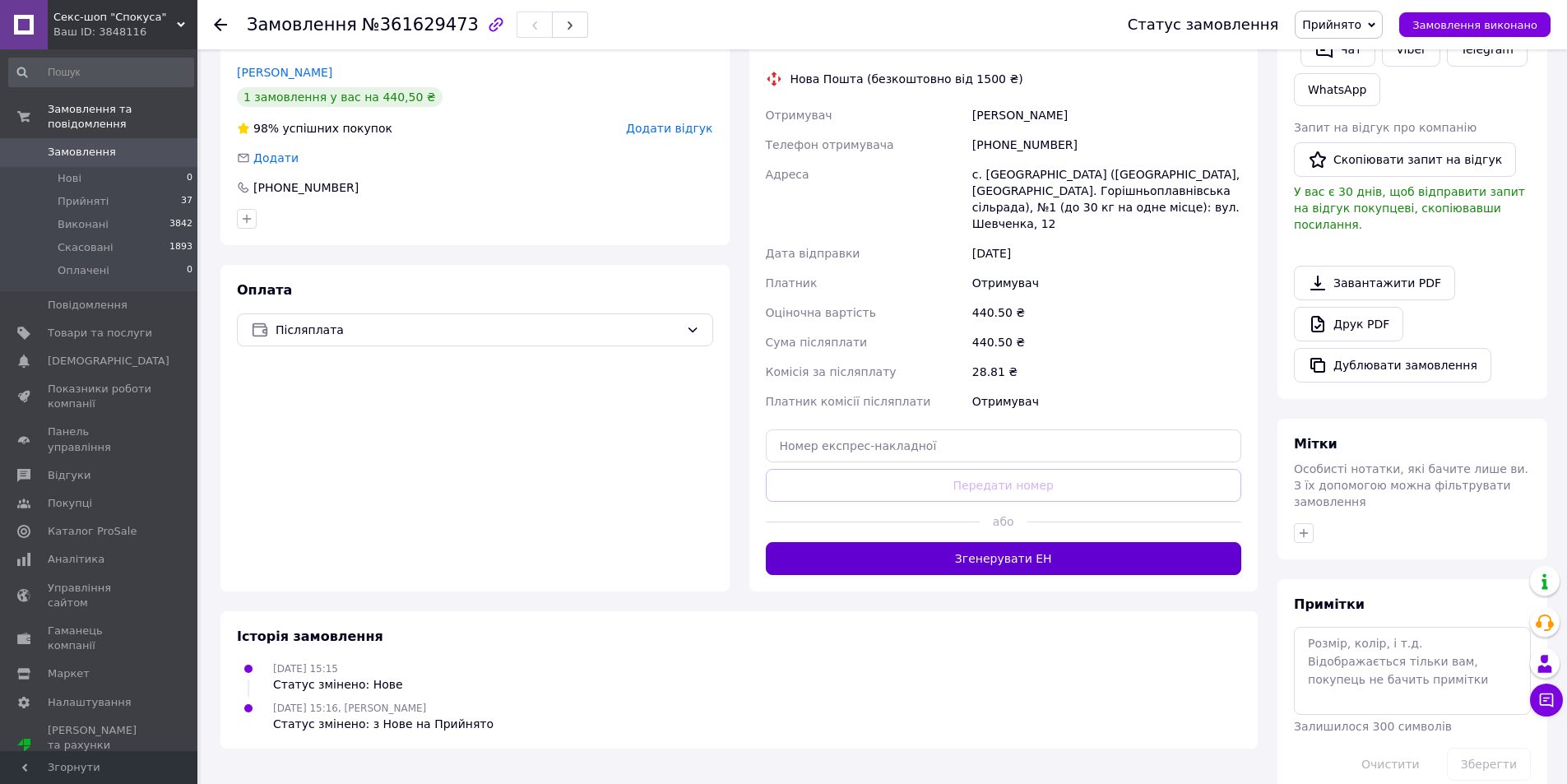
click at [977, 548] on button "Згенерувати ЕН" at bounding box center [1005, 558] width 477 height 33
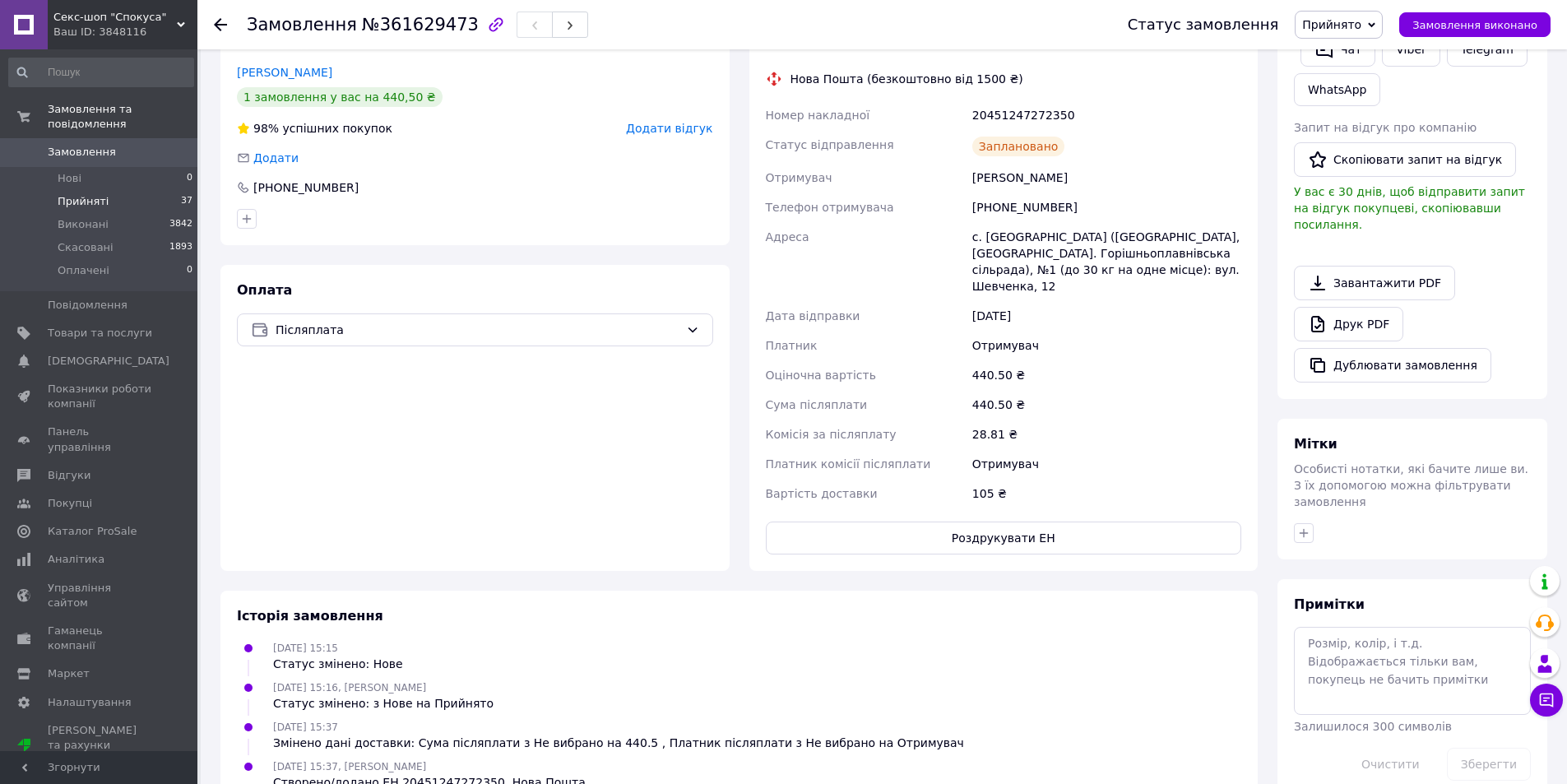
click at [116, 190] on li "Прийняті 37" at bounding box center [101, 201] width 202 height 23
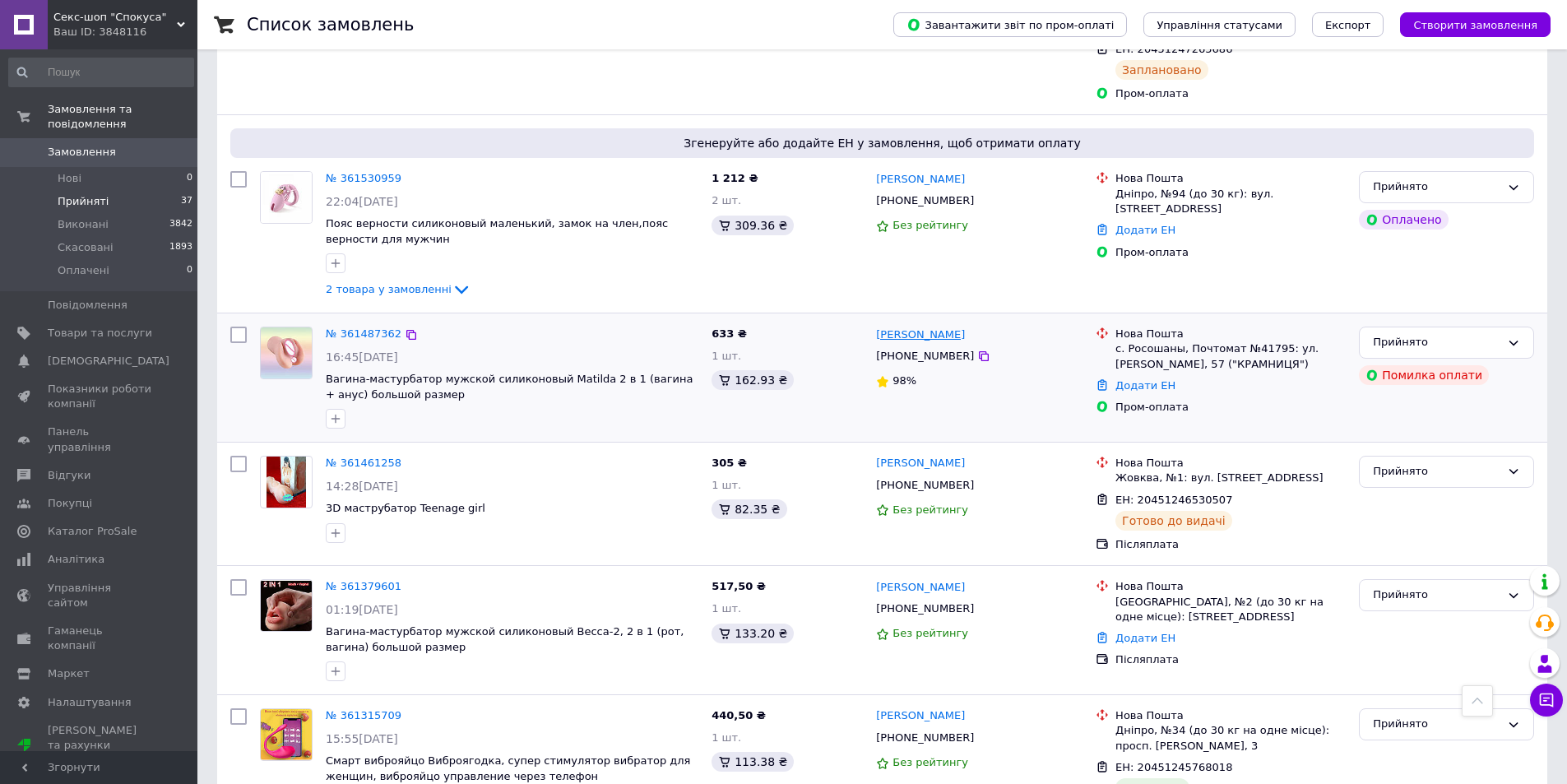
scroll to position [1398, 0]
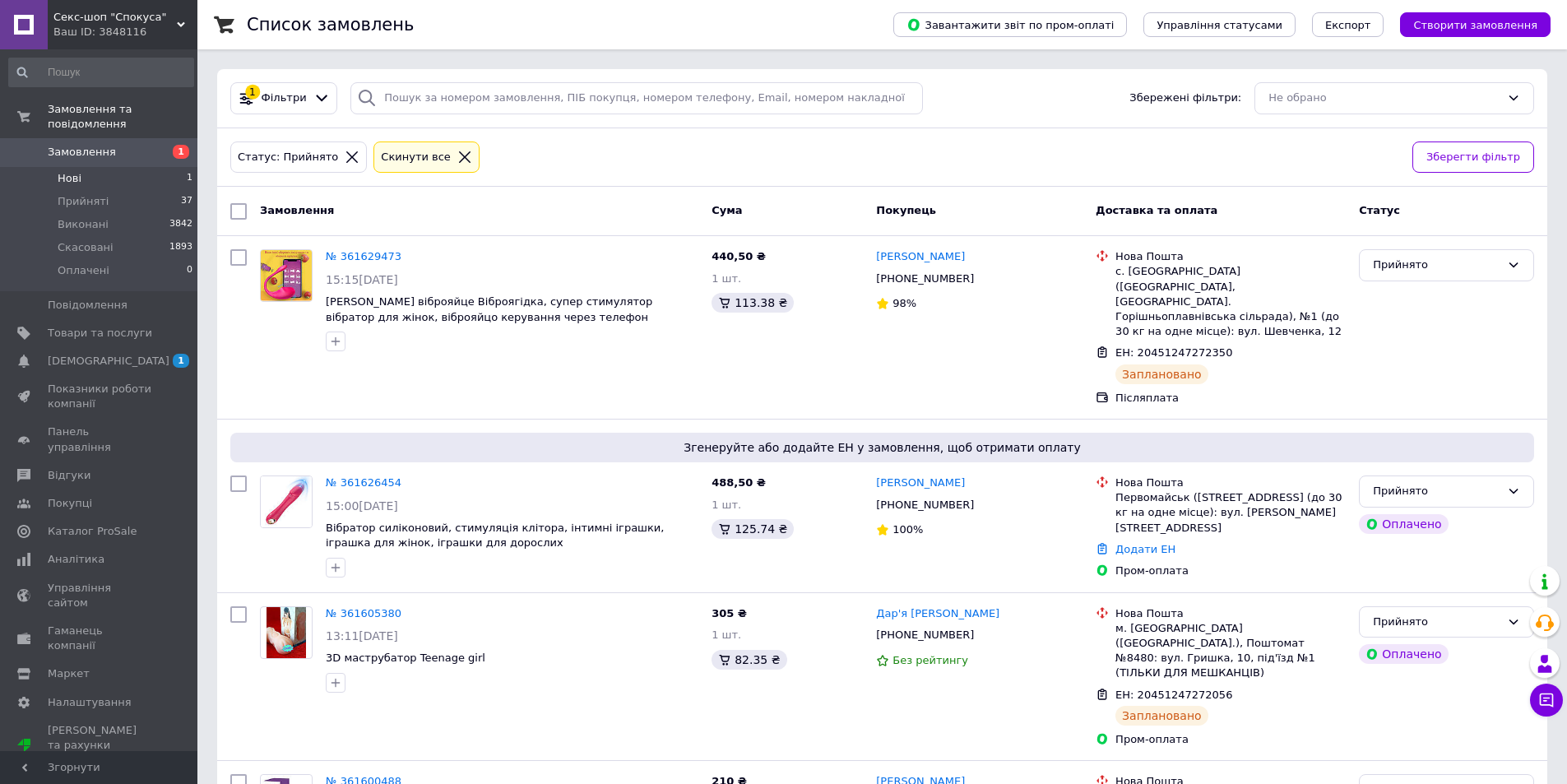
click at [97, 167] on li "Нові 1" at bounding box center [101, 178] width 202 height 23
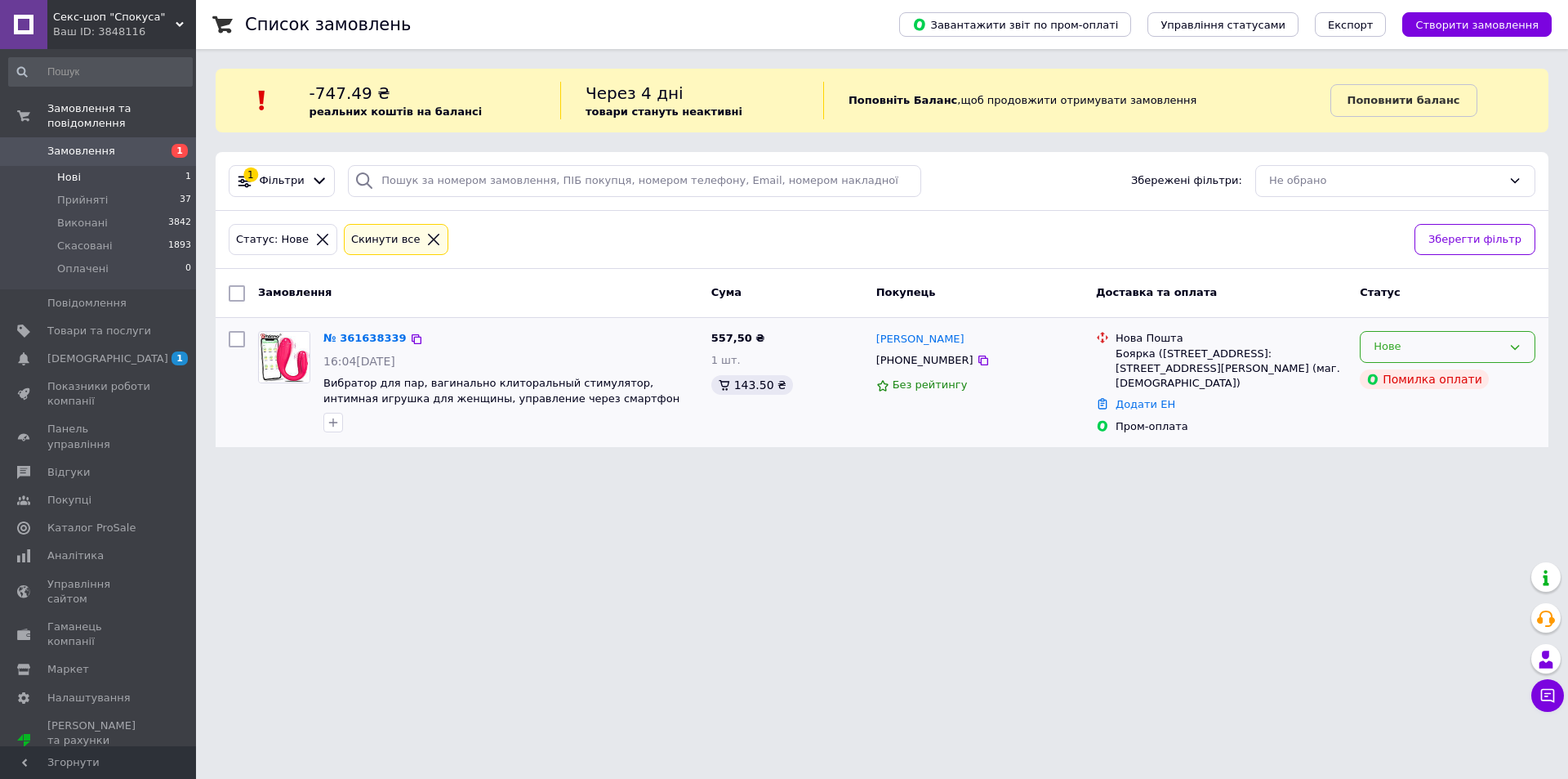
click at [1497, 346] on div "Нове" at bounding box center [1438, 346] width 129 height 17
click at [1417, 384] on li "Прийнято" at bounding box center [1448, 381] width 174 height 30
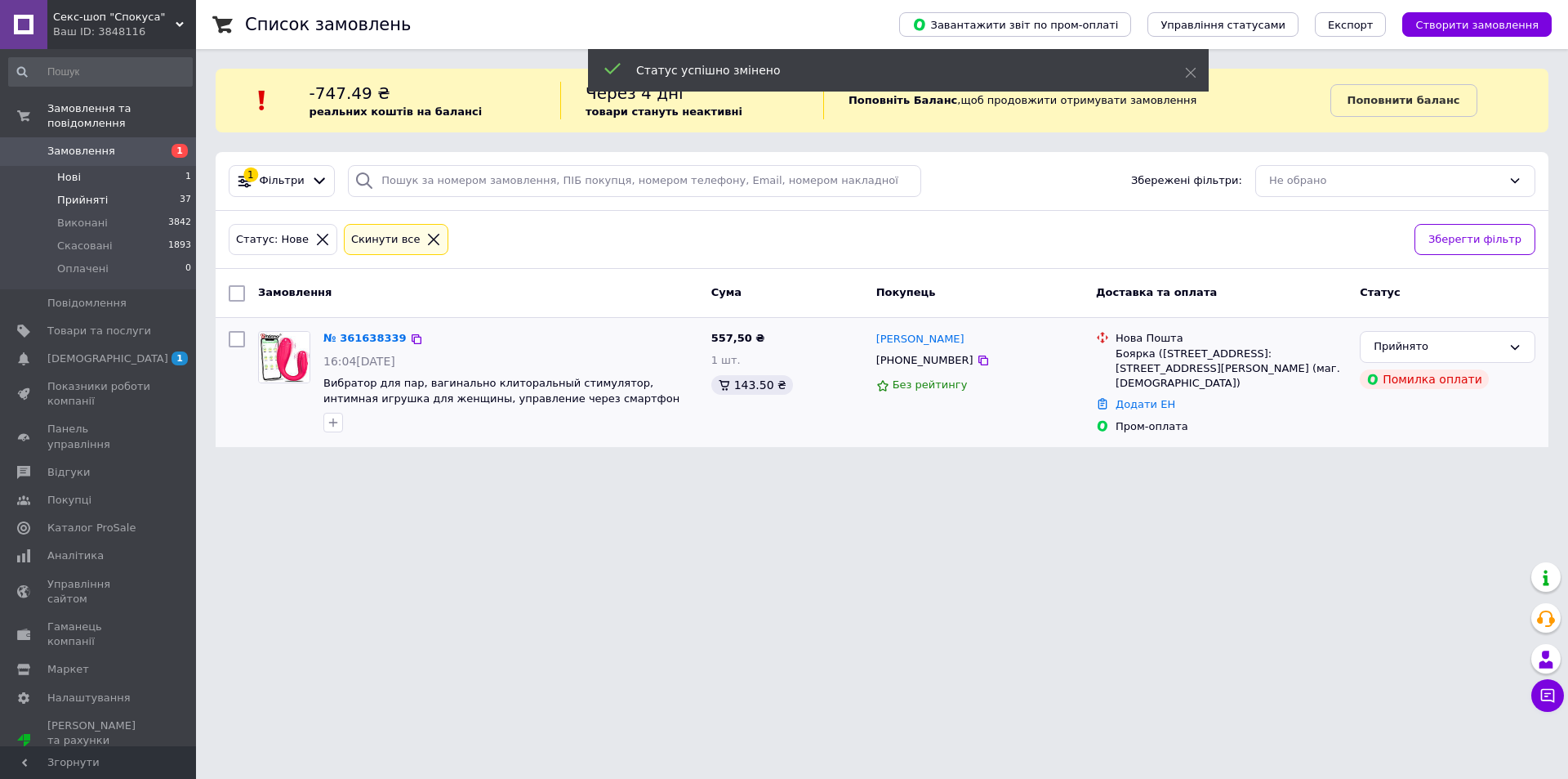
click at [107, 188] on li "Прийняті 37" at bounding box center [100, 200] width 201 height 23
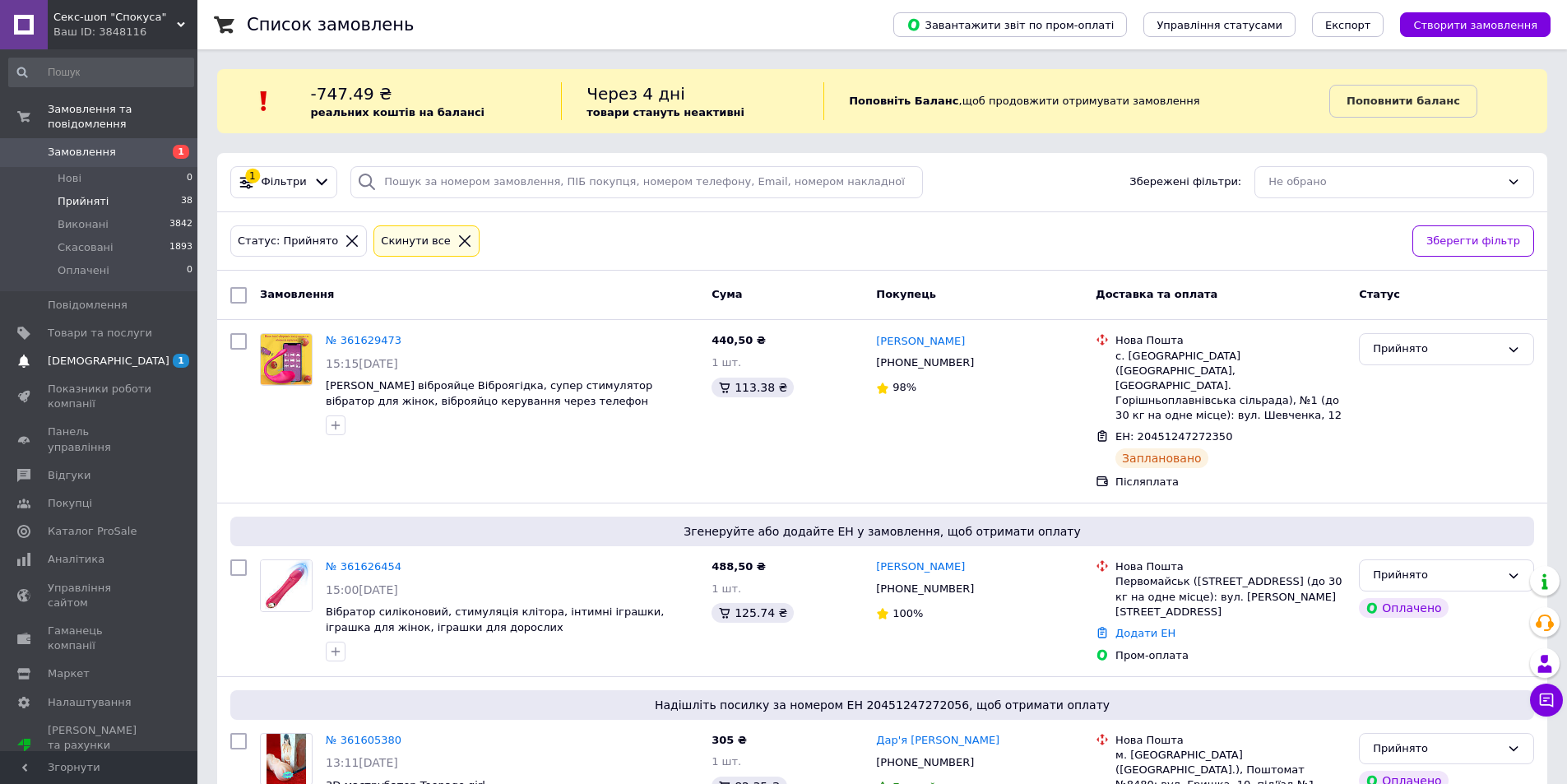
click at [99, 354] on span "[DEMOGRAPHIC_DATA]" at bounding box center [109, 361] width 122 height 15
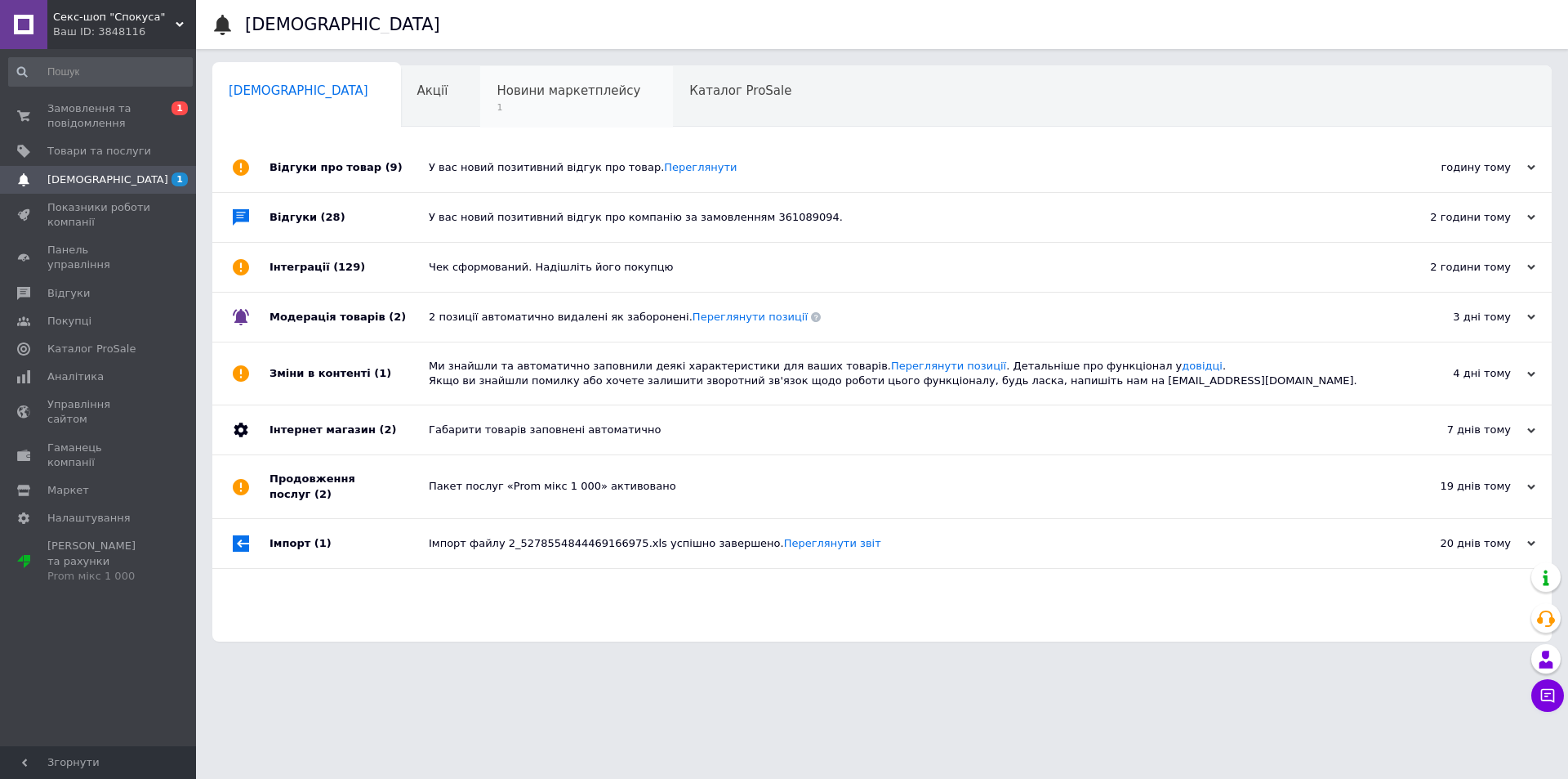
click at [480, 101] on div "Новини маркетплейсу 1" at bounding box center [576, 97] width 192 height 62
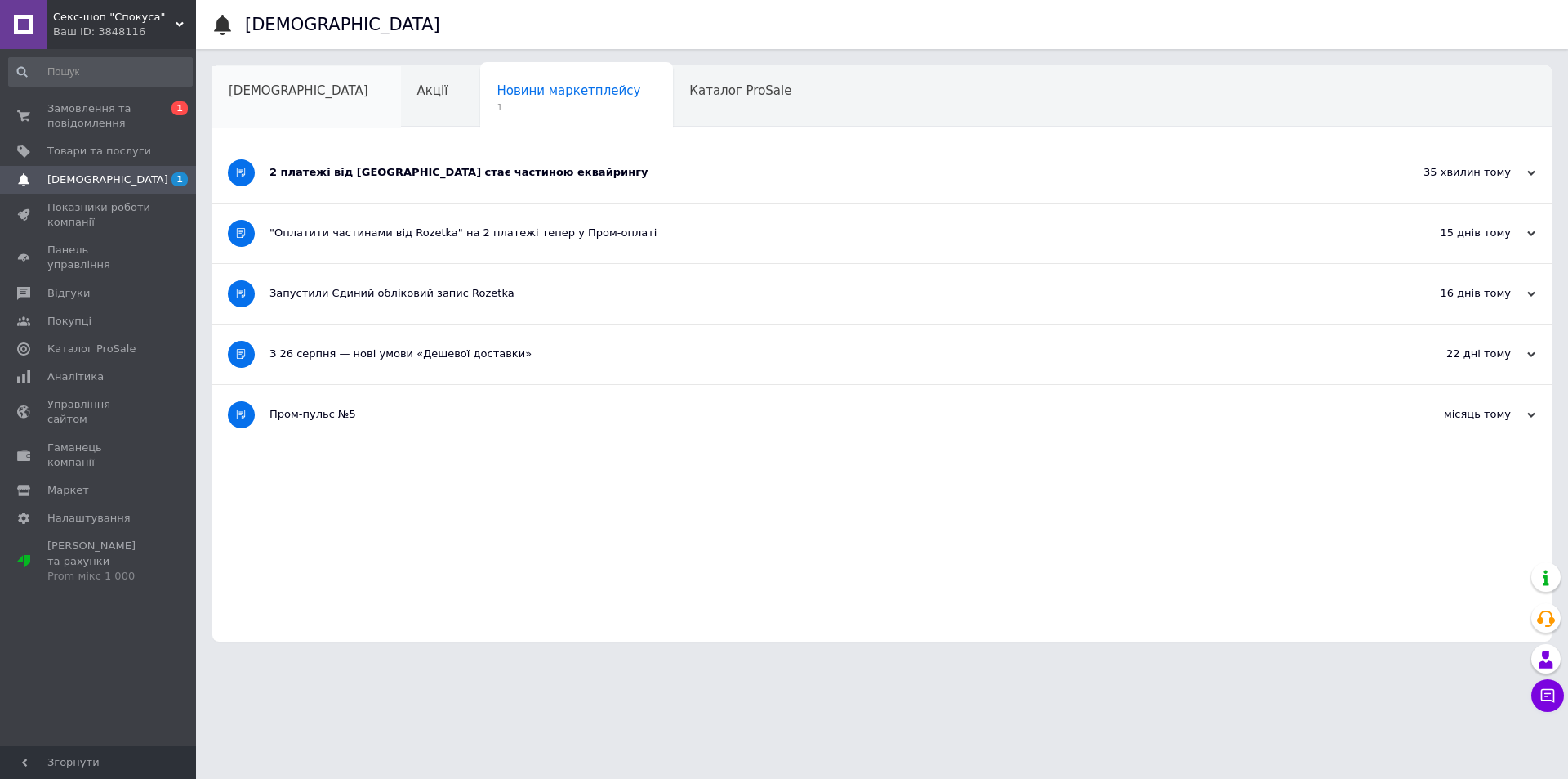
click at [287, 93] on span "[DEMOGRAPHIC_DATA]" at bounding box center [298, 91] width 140 height 15
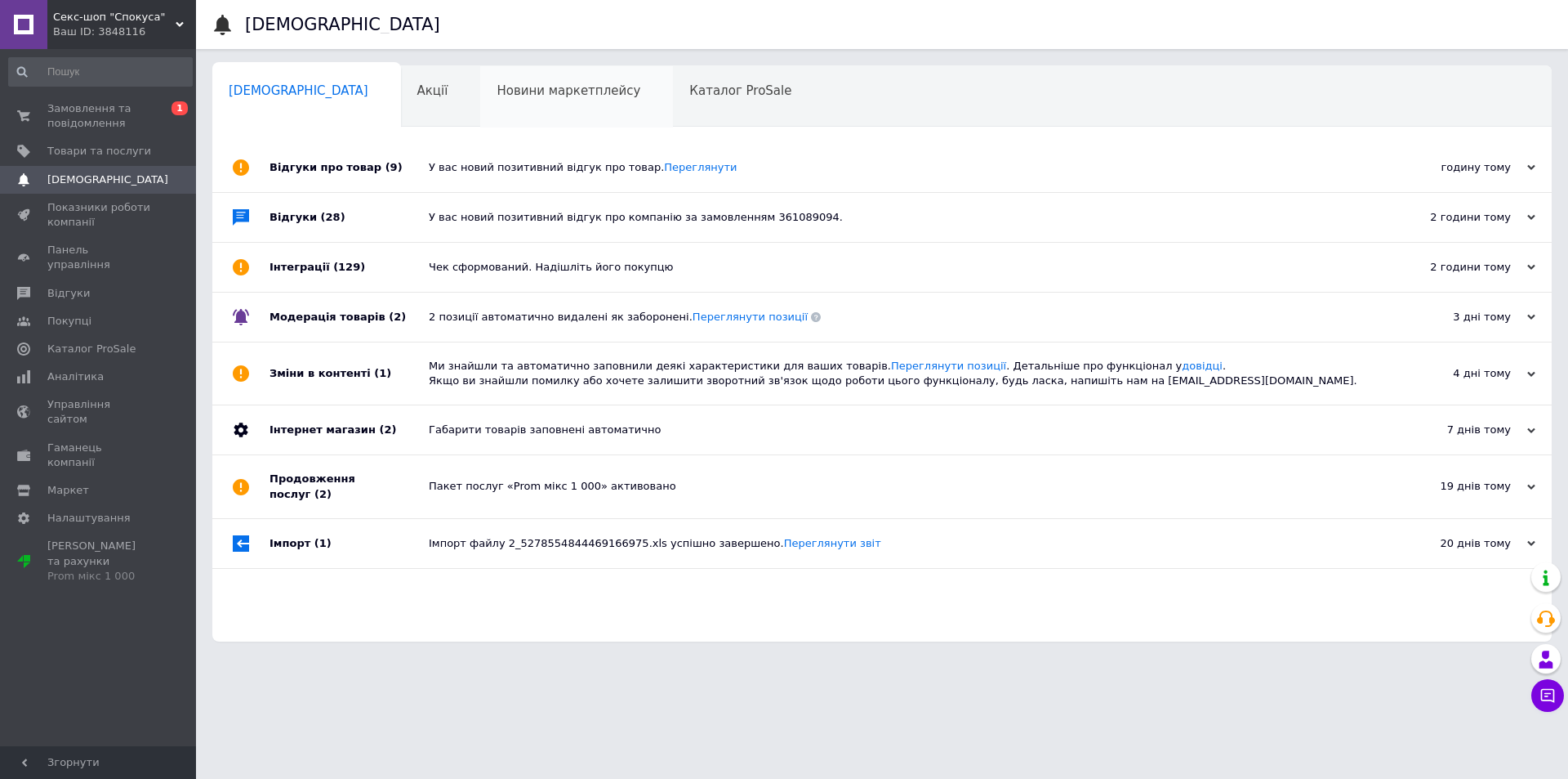
click at [498, 100] on div "Новини маркетплейсу" at bounding box center [576, 97] width 192 height 62
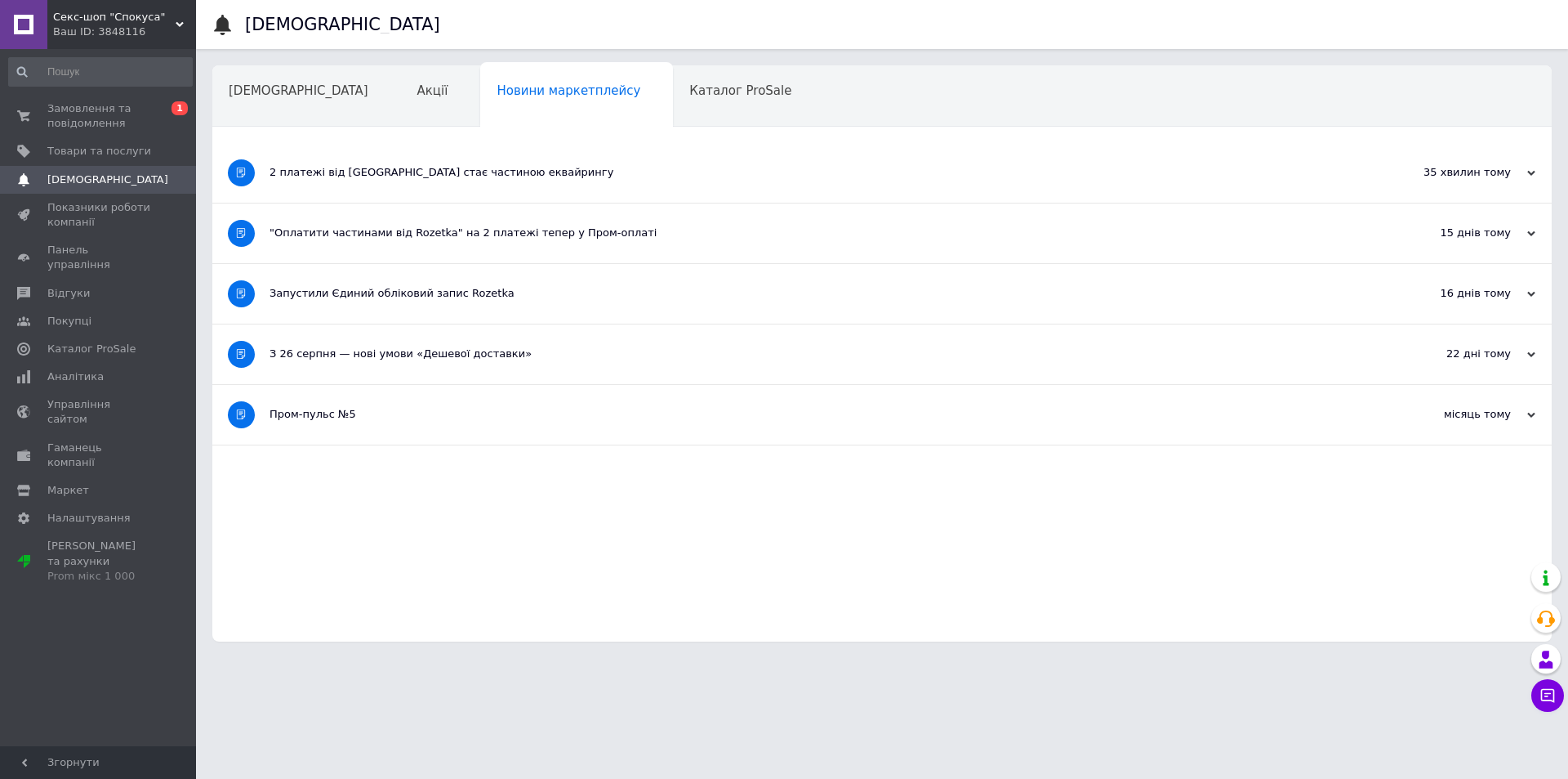
click at [406, 174] on div "2 платежі від [GEOGRAPHIC_DATA] стає частиною еквайрингу" at bounding box center [820, 172] width 1103 height 15
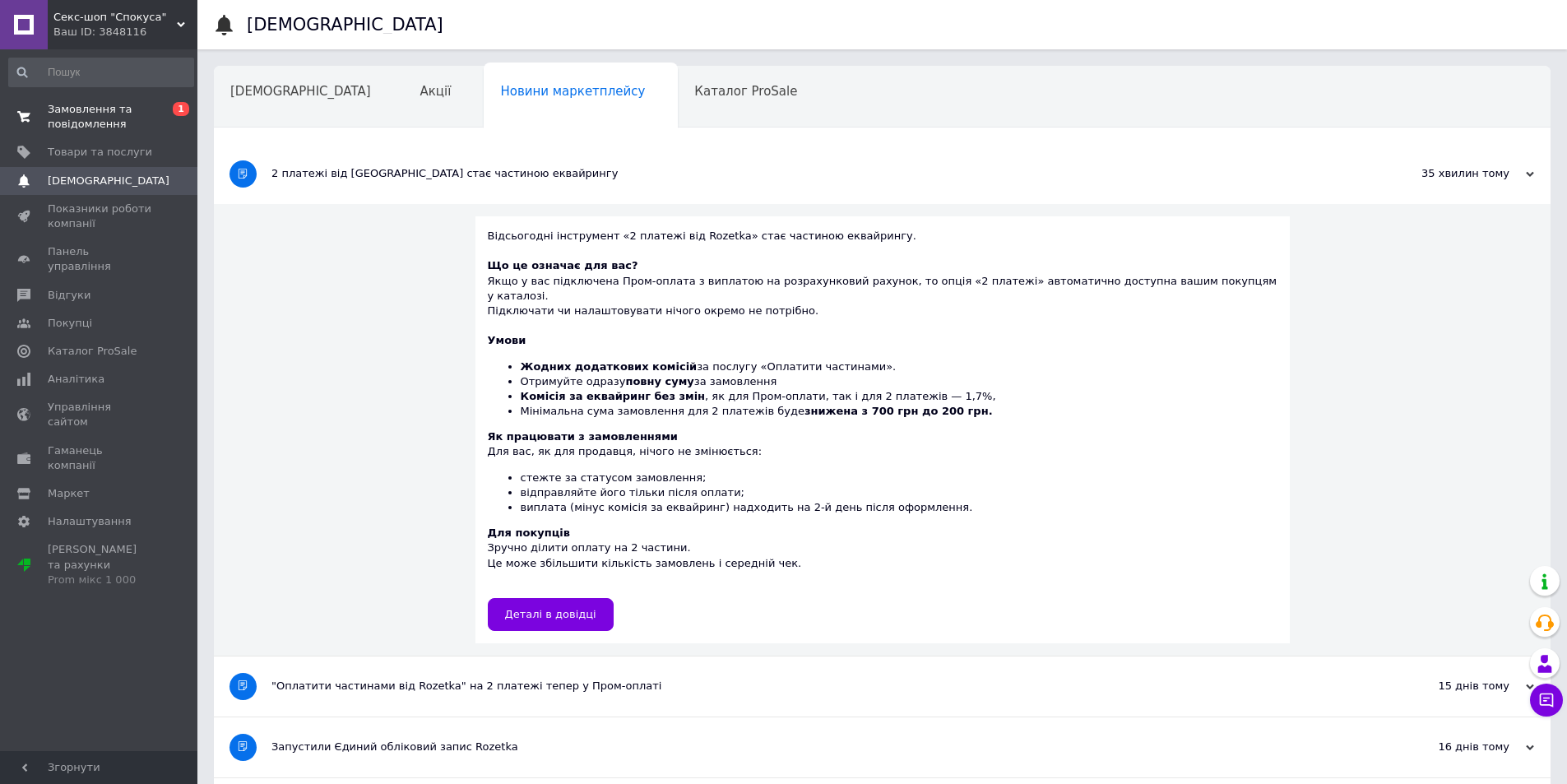
click at [111, 120] on span "Замовлення та повідомлення" at bounding box center [100, 117] width 105 height 30
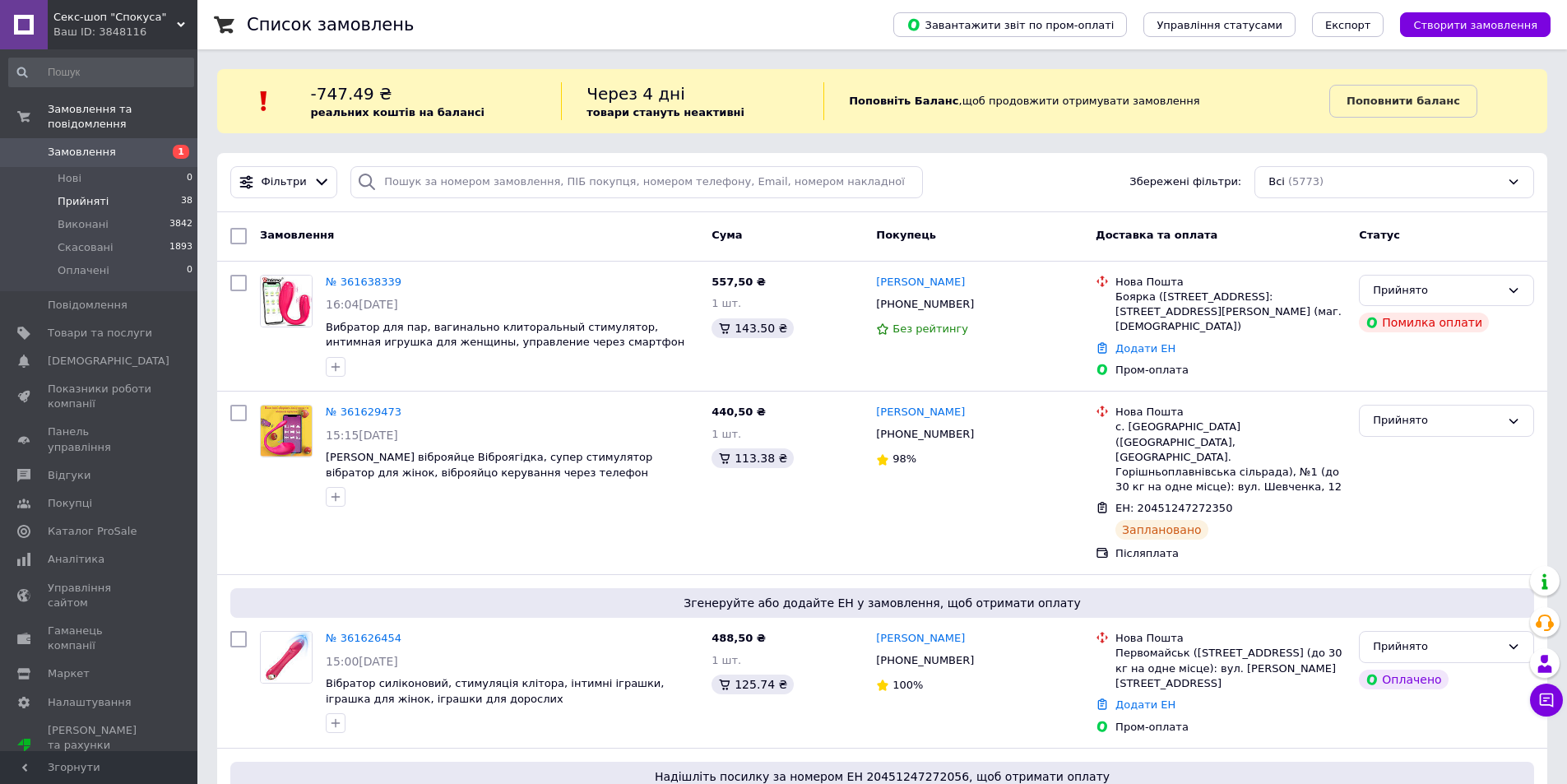
click at [98, 194] on span "Прийняті" at bounding box center [83, 201] width 51 height 15
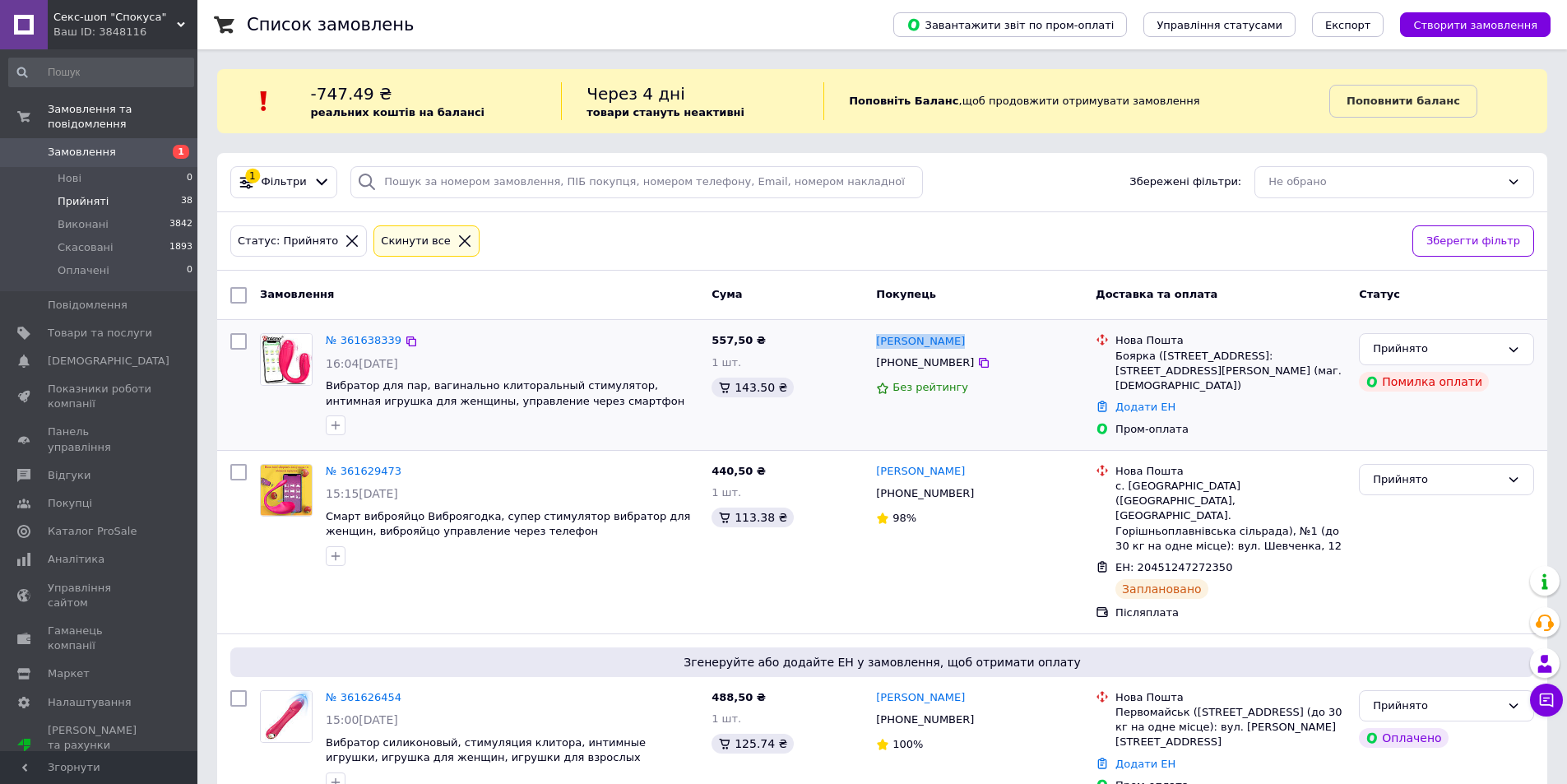
drag, startPoint x: 964, startPoint y: 336, endPoint x: 875, endPoint y: 338, distance: 89.0
click at [875, 338] on div "[PERSON_NAME]" at bounding box center [979, 340] width 209 height 19
copy link "[PERSON_NAME]"
drag, startPoint x: 1241, startPoint y: 361, endPoint x: 1118, endPoint y: 359, distance: 123.0
click at [1118, 359] on div "Боярка (Киевская обл.), Почтомат №36573: площадь Михайловская, 6 (маг. Фора)" at bounding box center [1231, 371] width 230 height 45
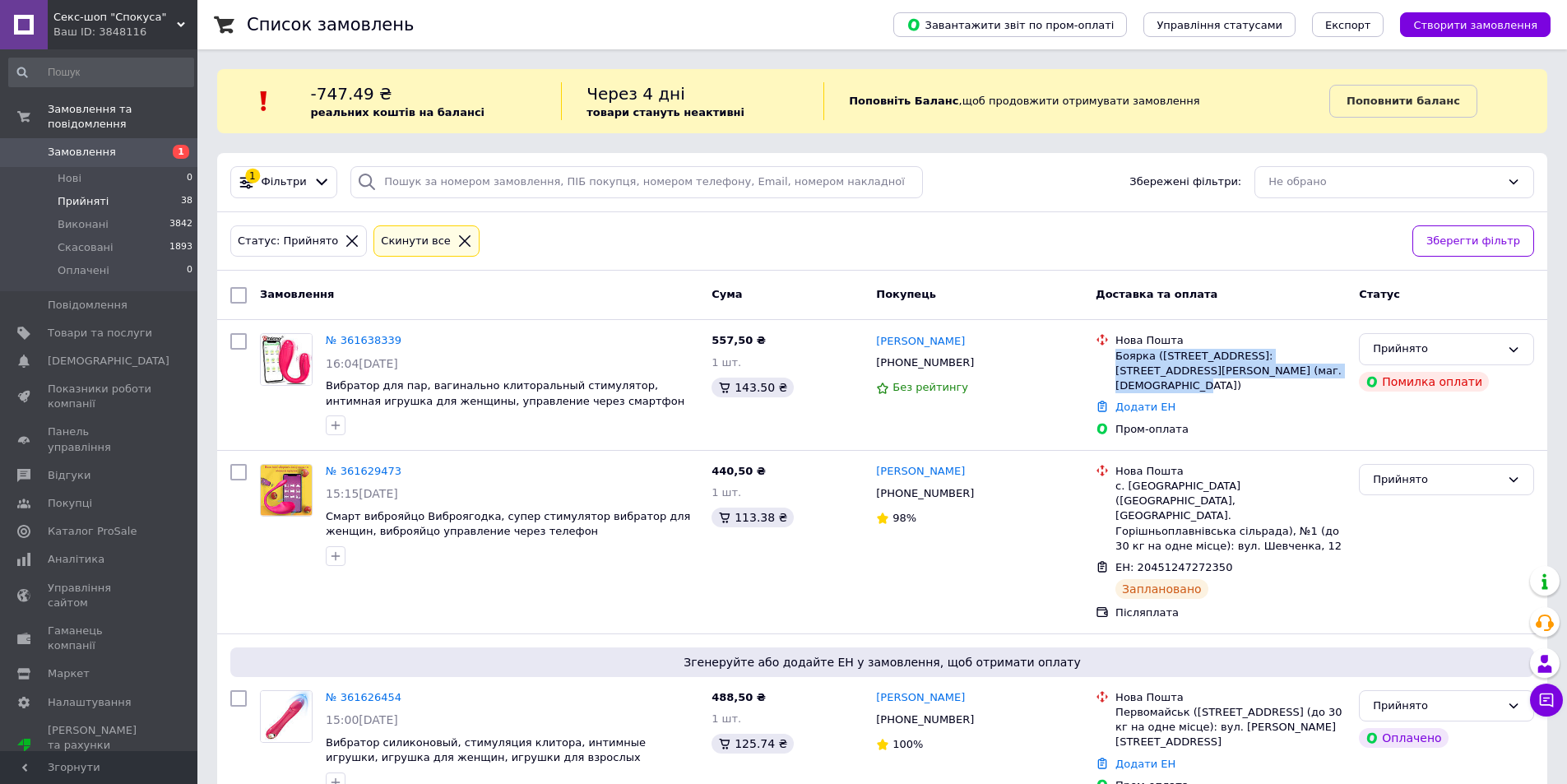
copy div "Боярка (Киевская обл.), Почтомат №36573: площадь Михайловская, 6 (маг. Фора)"
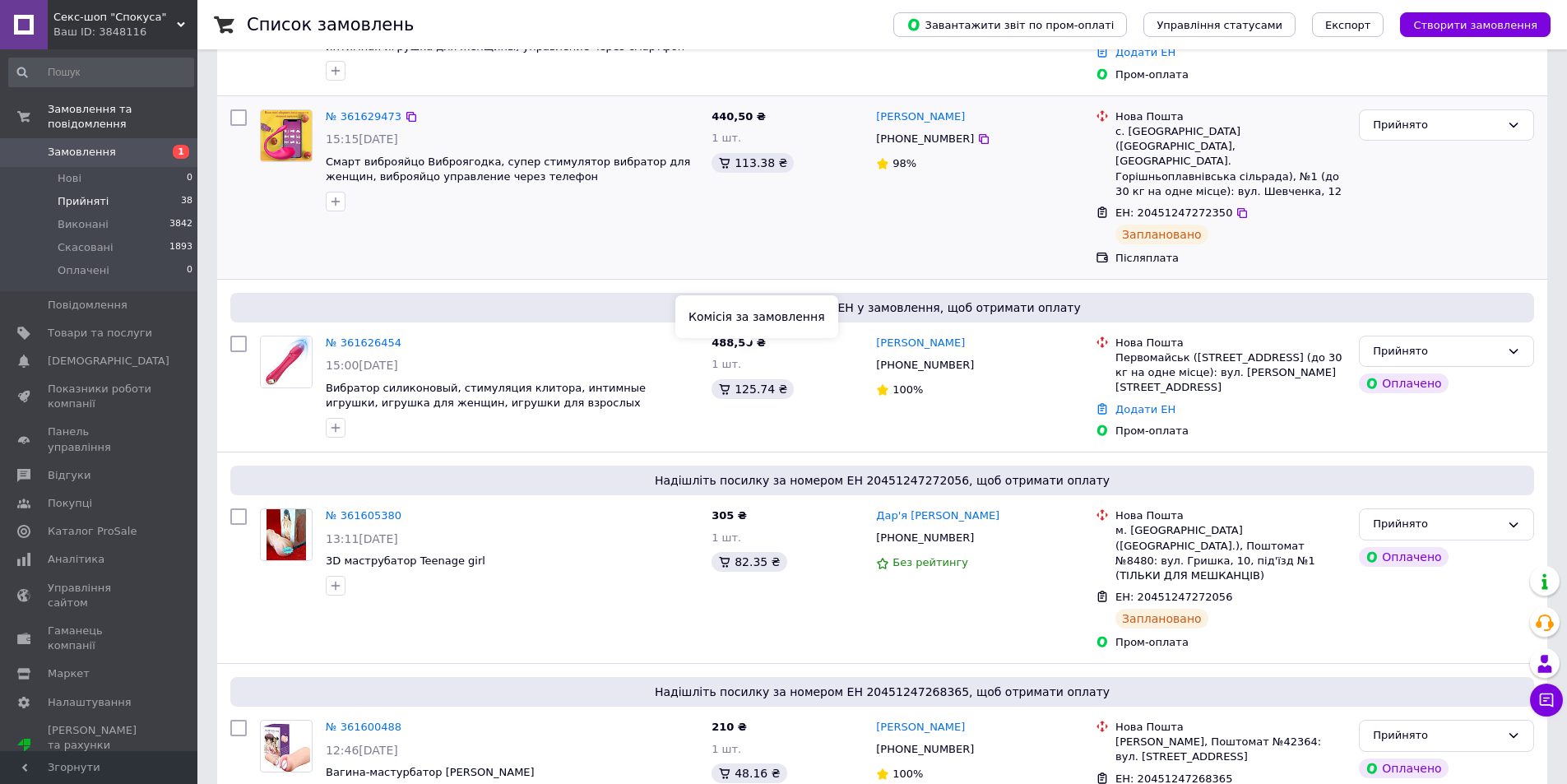
scroll to position [411, 0]
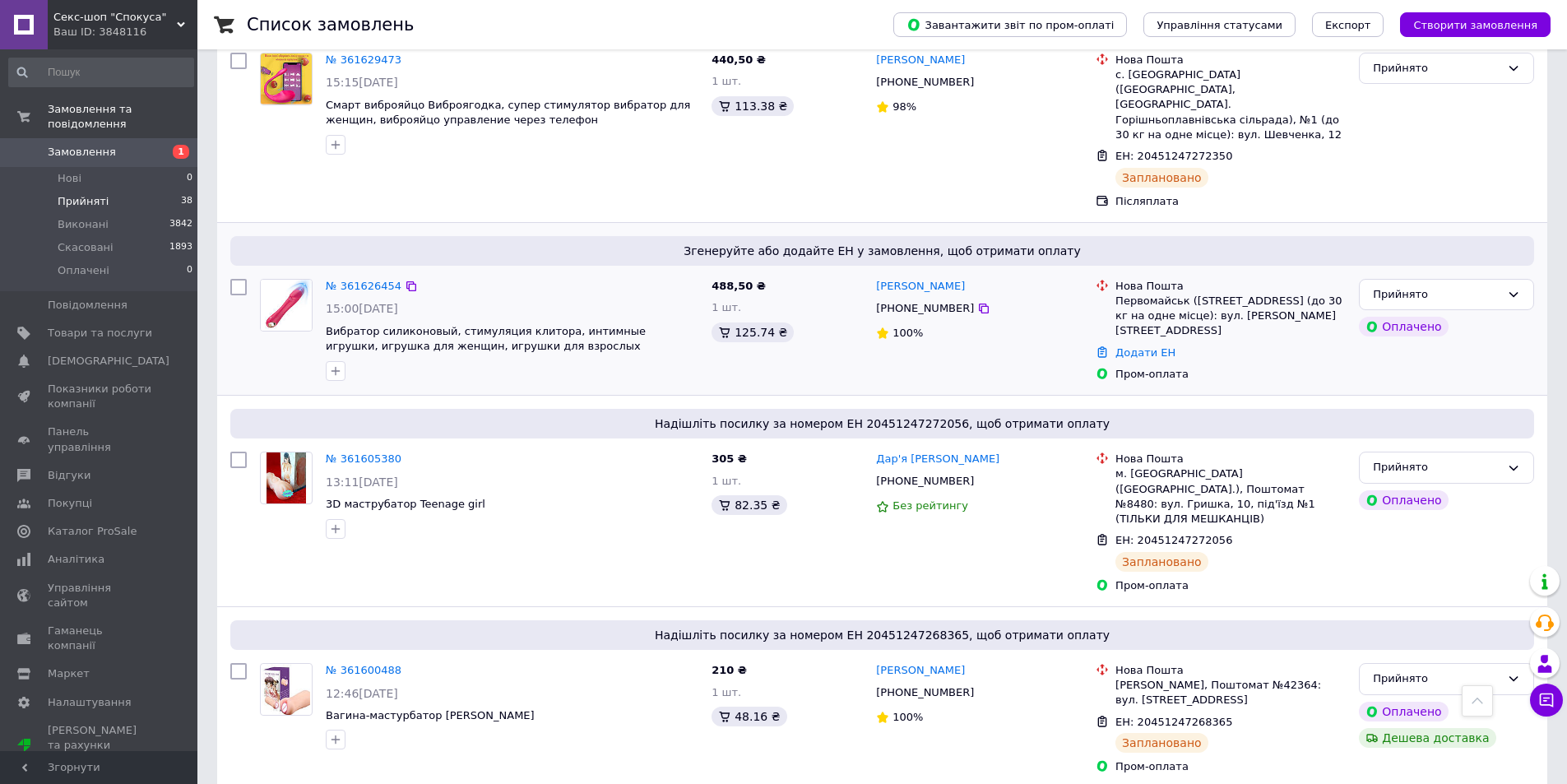
click at [1263, 367] on div "Пром-оплата" at bounding box center [1231, 374] width 230 height 15
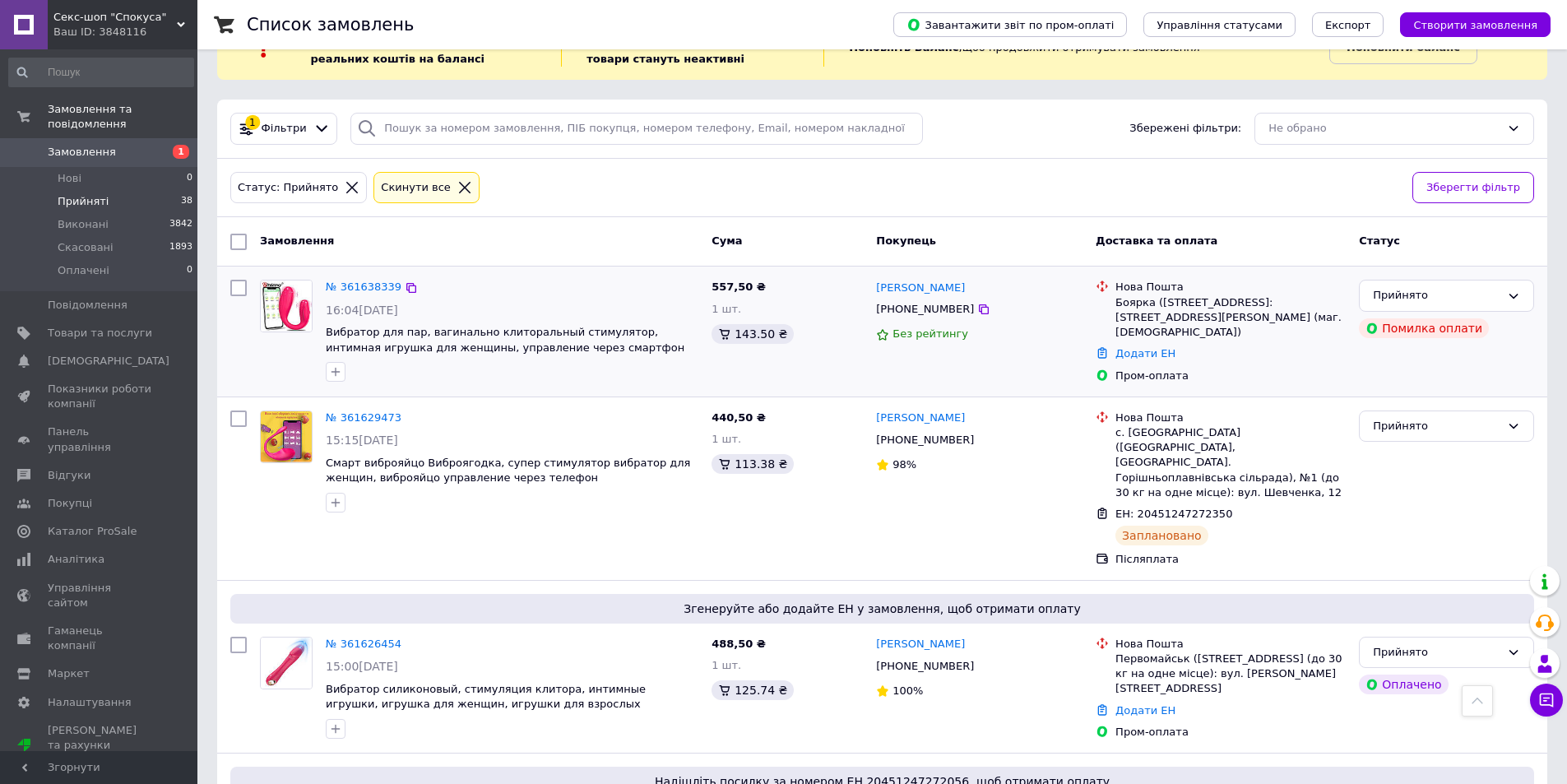
scroll to position [0, 0]
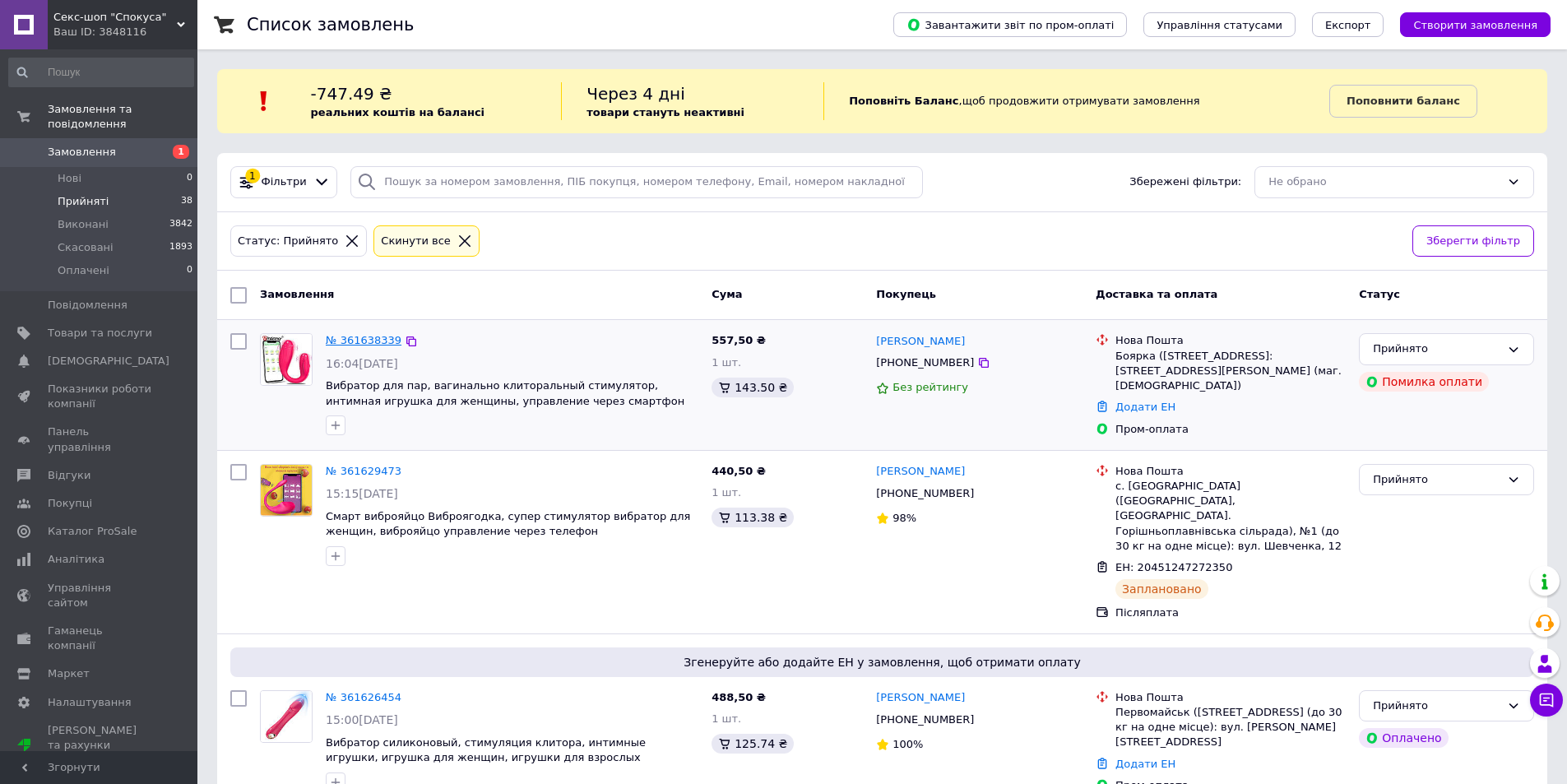
click at [332, 344] on link "№ 361638339" at bounding box center [364, 340] width 76 height 12
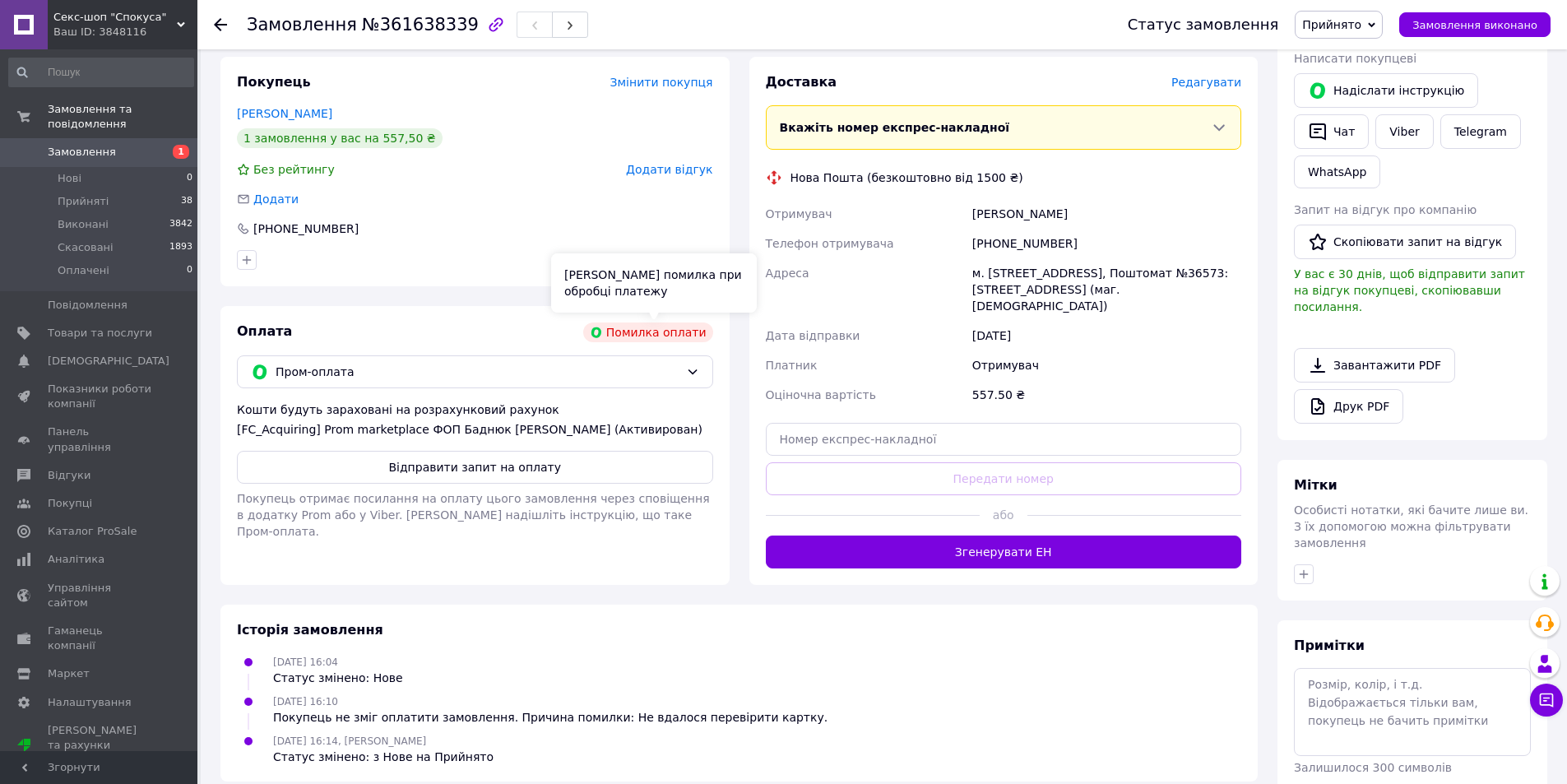
scroll to position [329, 0]
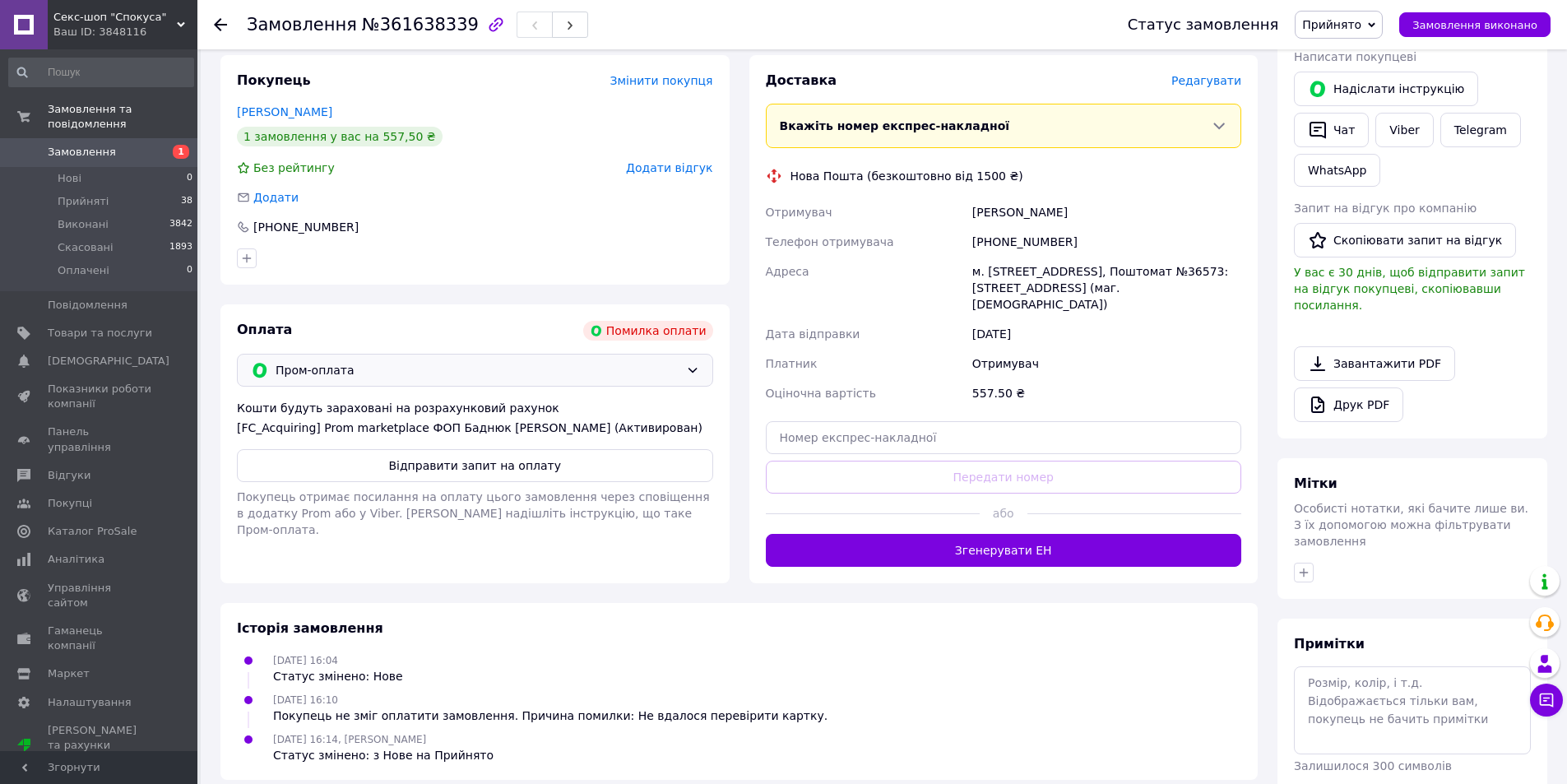
click at [375, 378] on span "Пром-оплата" at bounding box center [478, 370] width 404 height 18
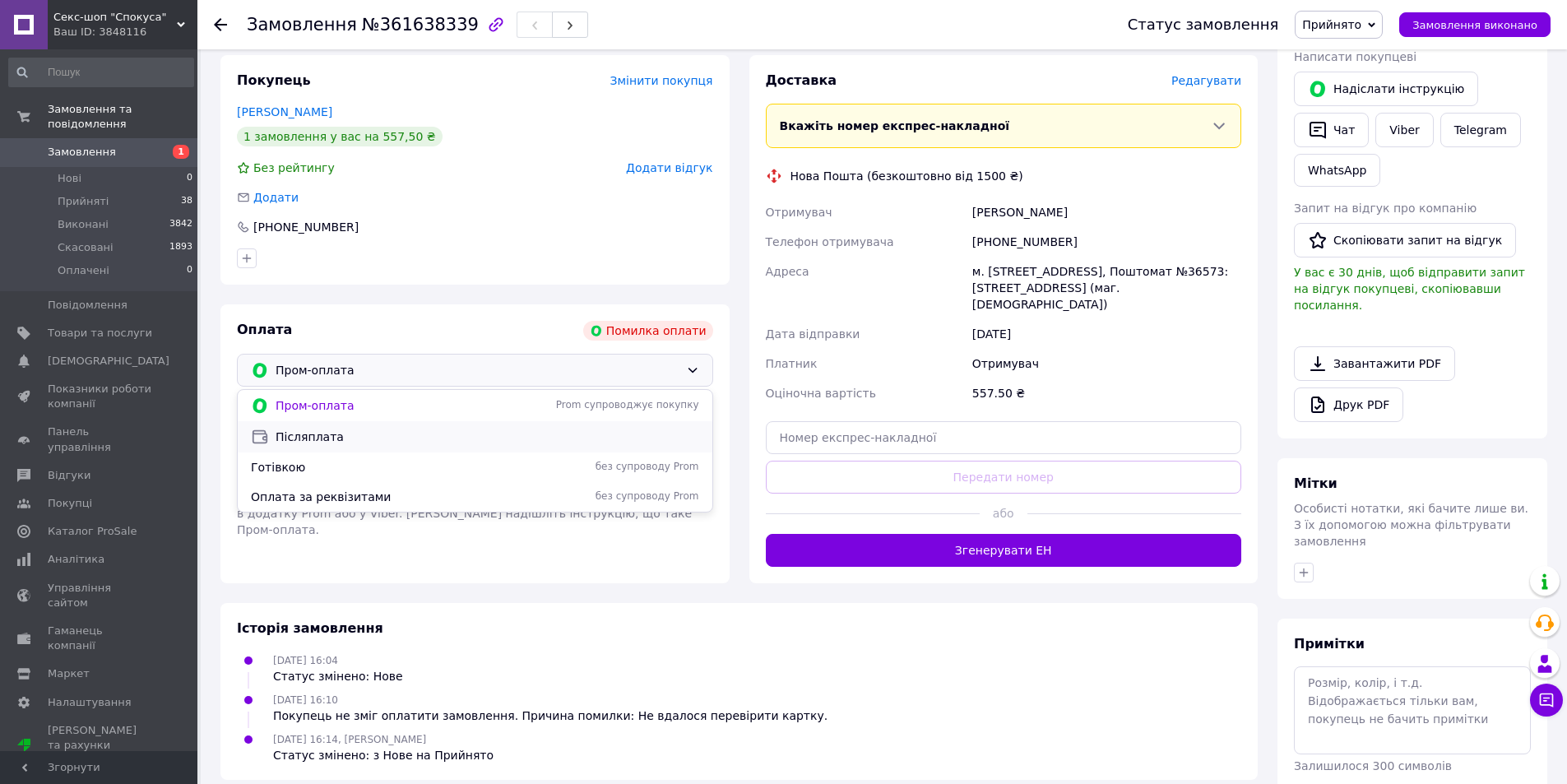
click at [331, 434] on span "Післяплата" at bounding box center [487, 437] width 424 height 16
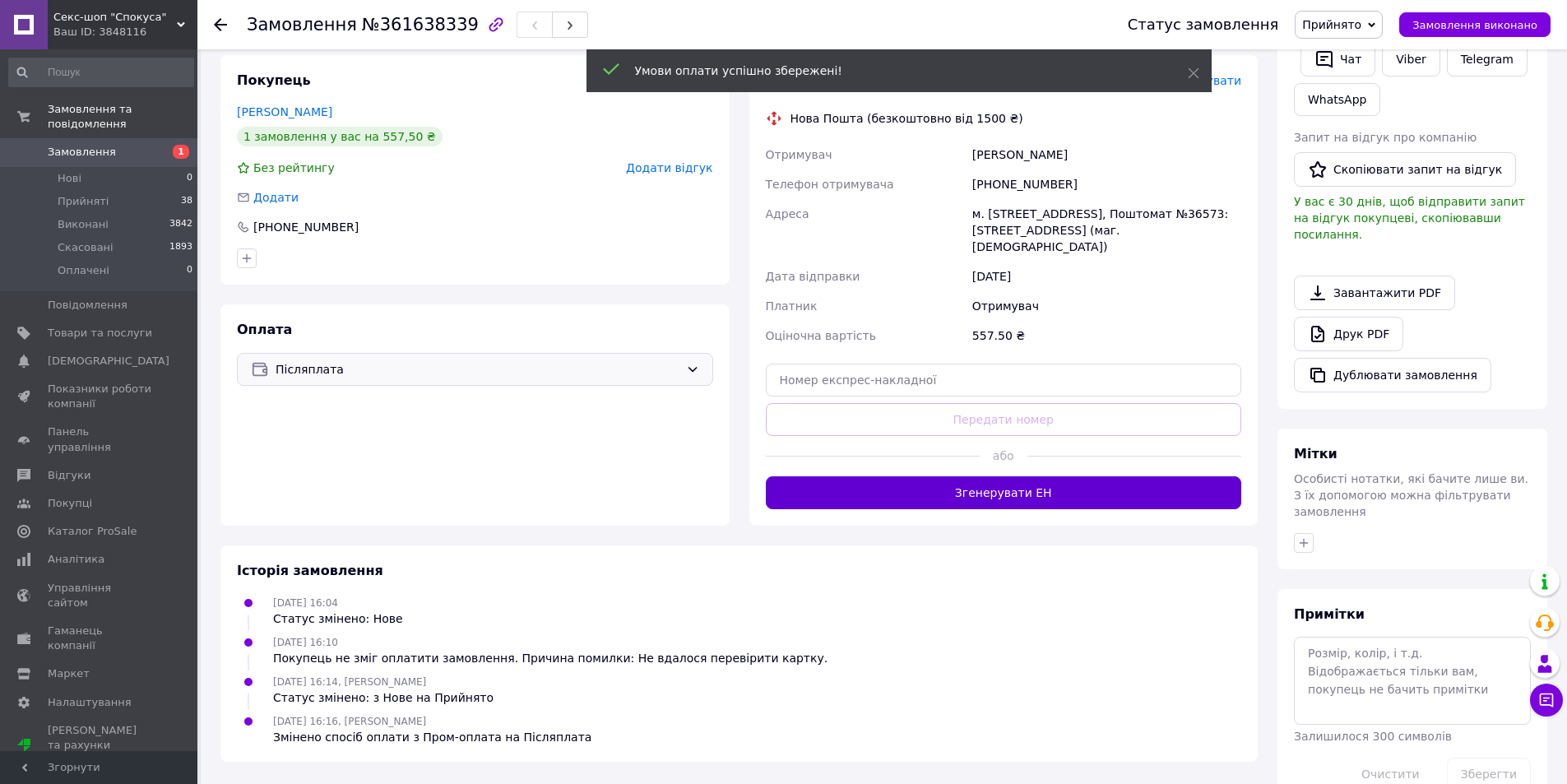
click at [948, 479] on button "Згенерувати ЕН" at bounding box center [1005, 493] width 477 height 33
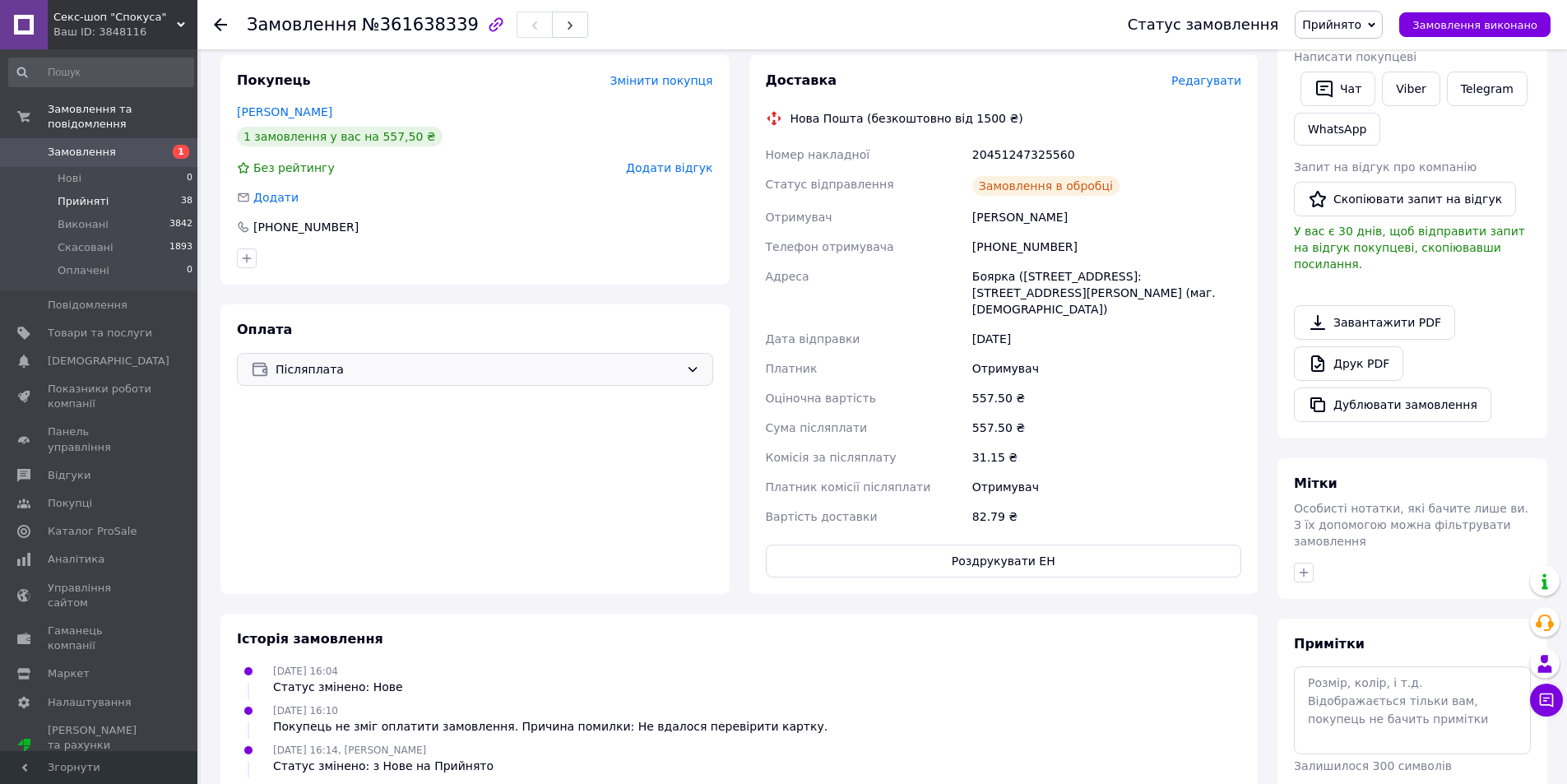
click at [101, 194] on span "Прийняті" at bounding box center [83, 201] width 51 height 15
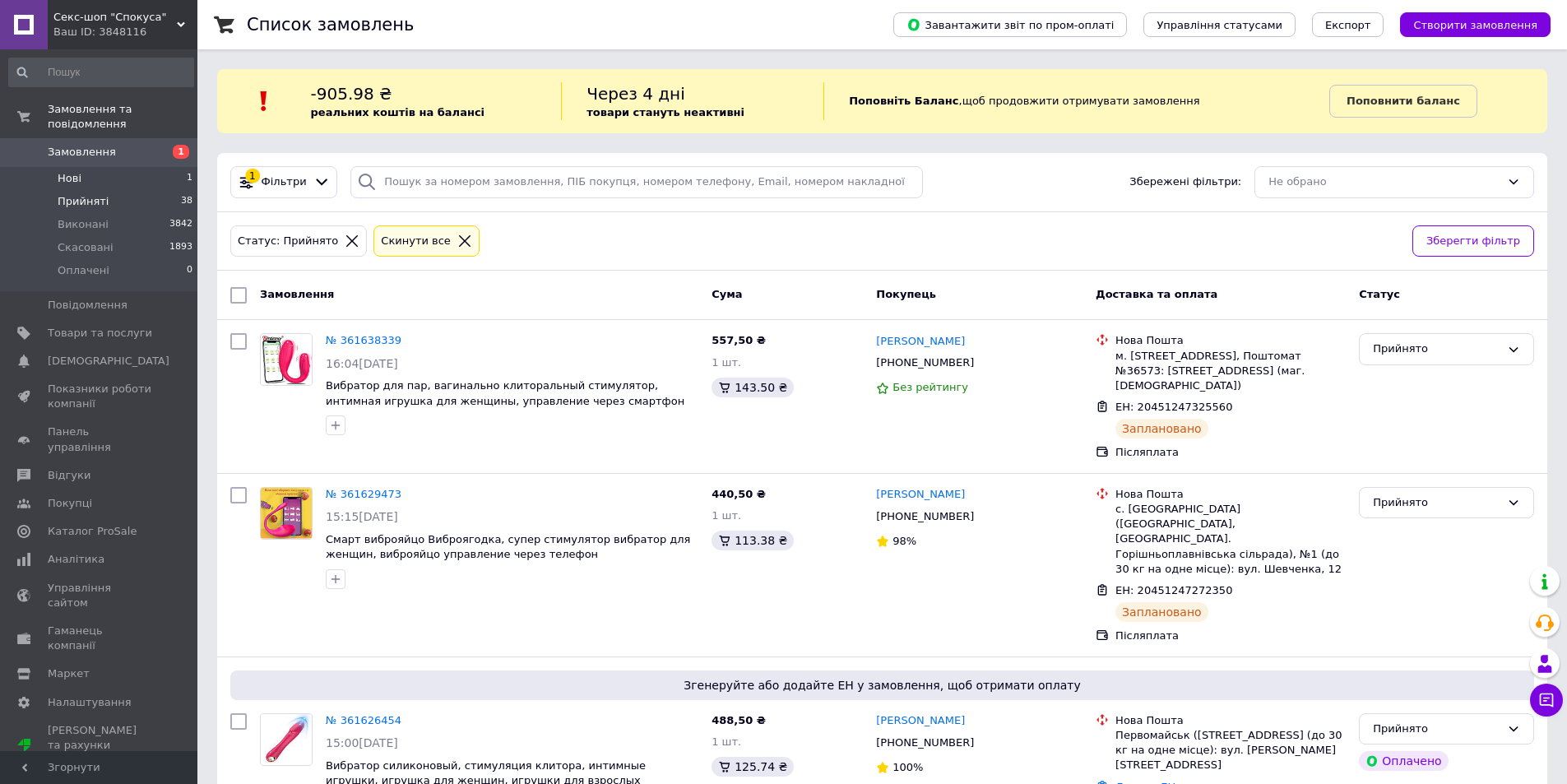
click at [90, 167] on li "Нові 1" at bounding box center [101, 178] width 202 height 23
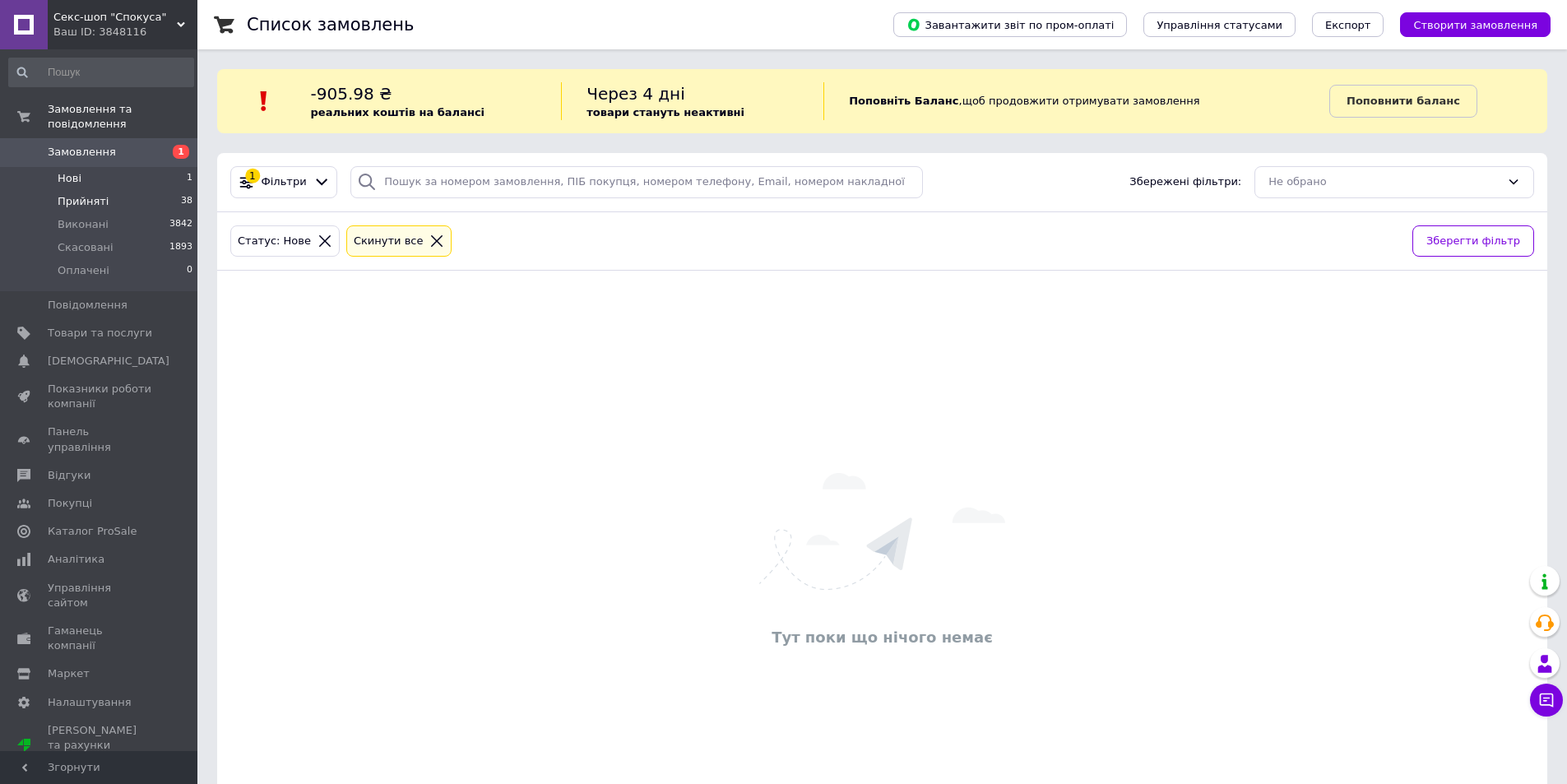
click at [129, 190] on li "Прийняті 38" at bounding box center [101, 201] width 202 height 23
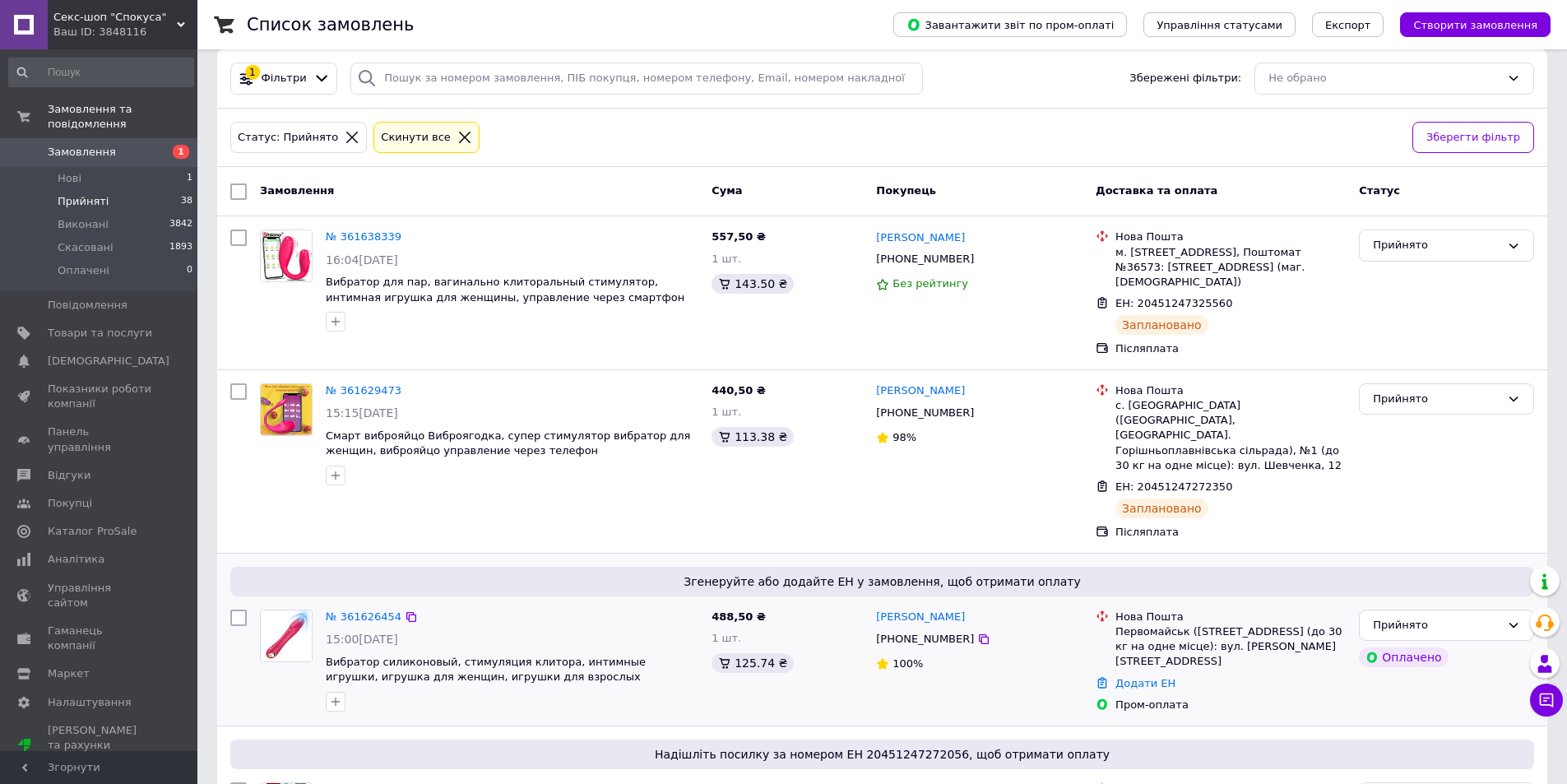
scroll to position [26, 0]
